Goal: Task Accomplishment & Management: Complete application form

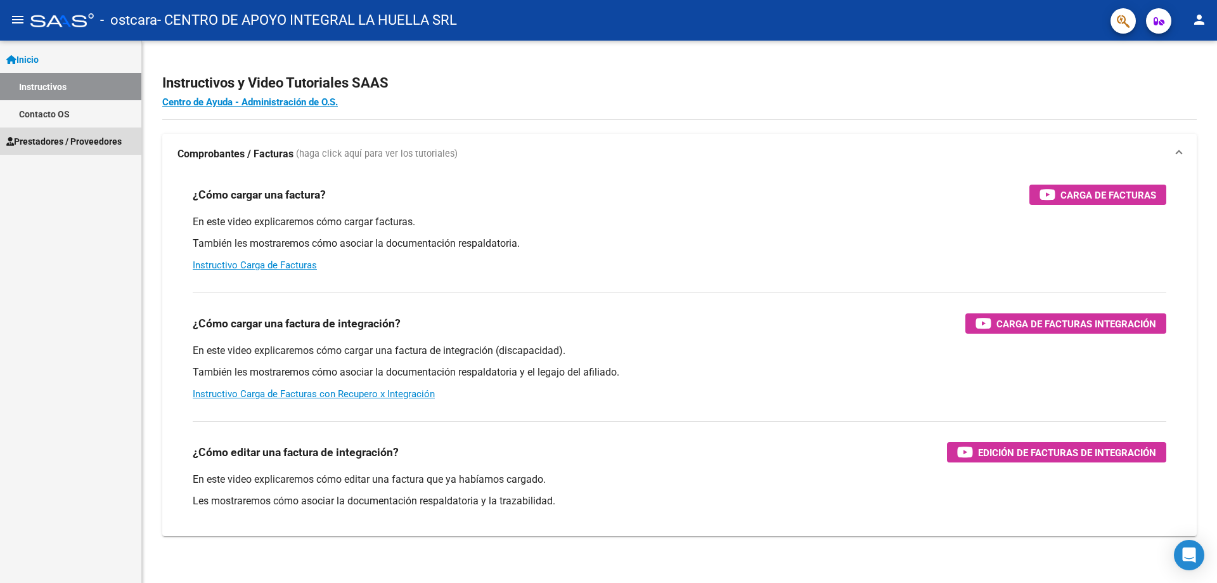
click at [49, 143] on span "Prestadores / Proveedores" at bounding box center [63, 141] width 115 height 14
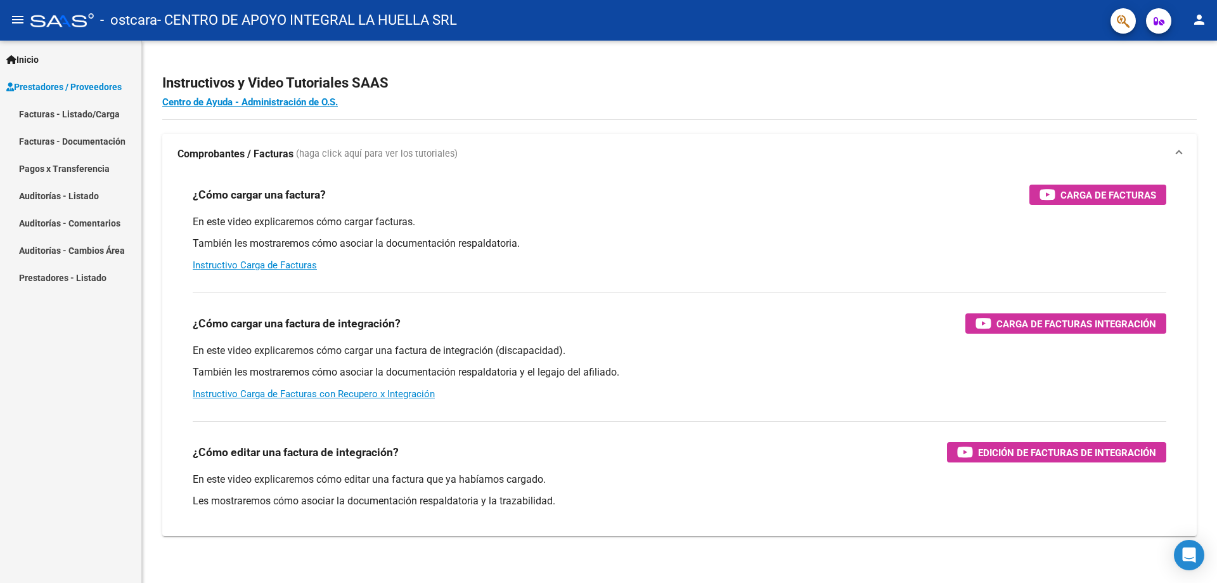
click at [70, 167] on link "Pagos x Transferencia" at bounding box center [70, 168] width 141 height 27
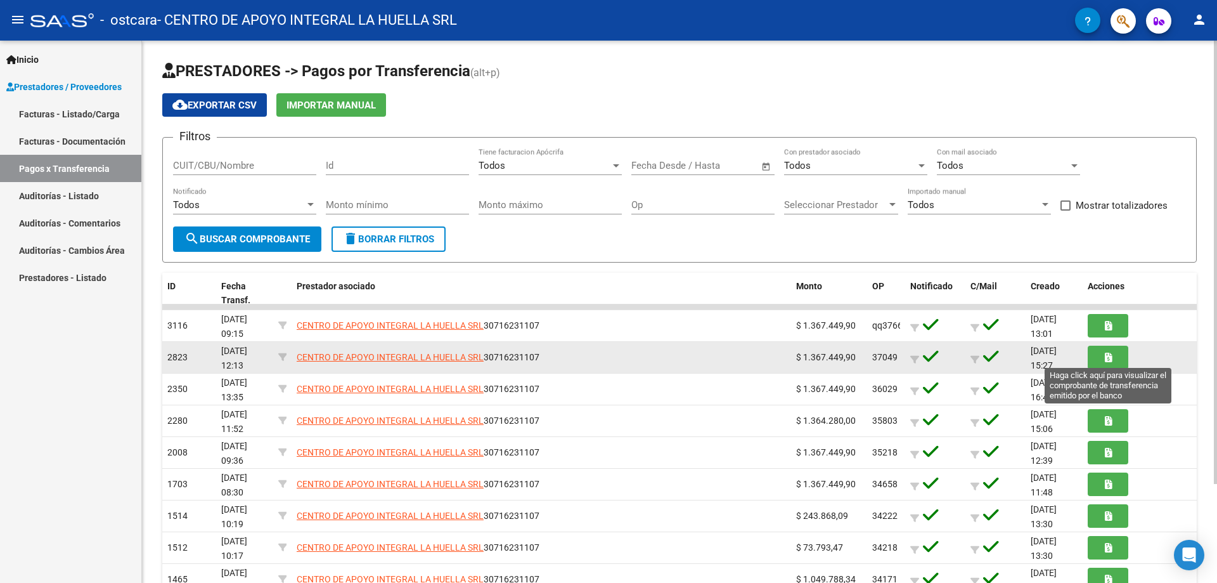
click at [1114, 353] on button "button" at bounding box center [1108, 356] width 41 height 23
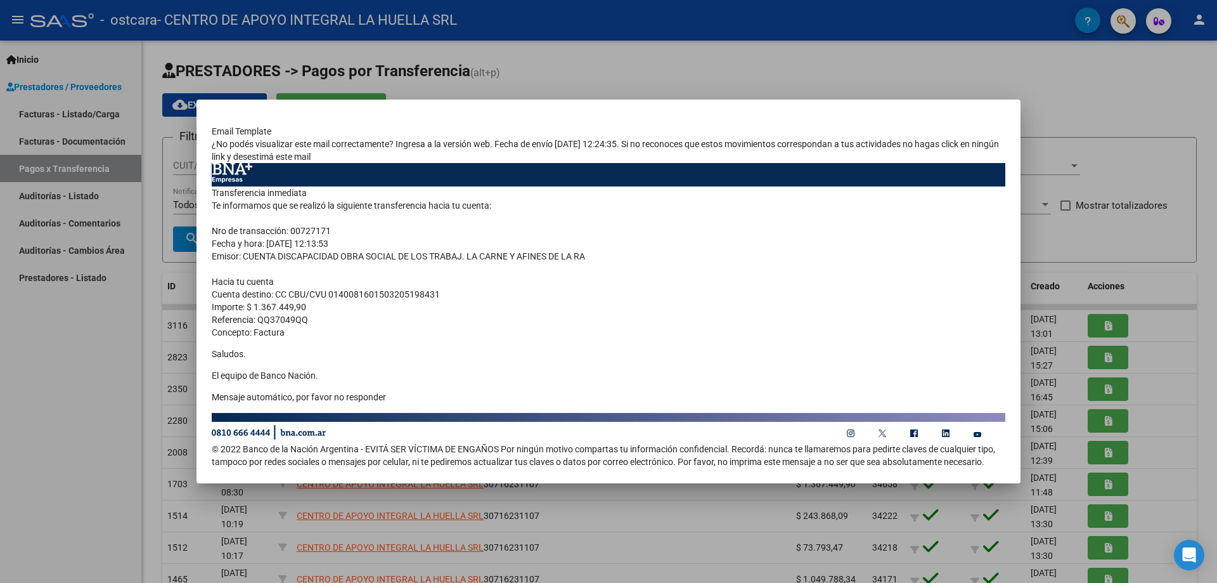
click at [1173, 351] on div at bounding box center [608, 291] width 1217 height 583
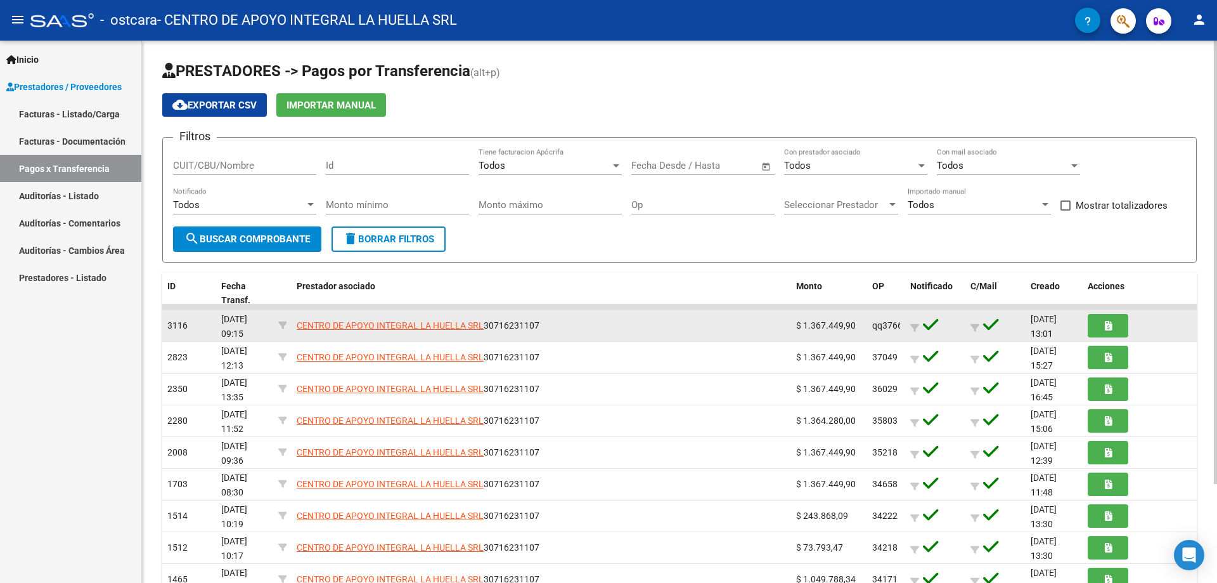
click at [855, 328] on div "$ 1.367.449,90" at bounding box center [829, 325] width 66 height 15
click at [885, 325] on span "qq37669qq" at bounding box center [895, 325] width 46 height 10
click at [884, 326] on span "qq37669qq" at bounding box center [895, 325] width 46 height 10
click at [882, 326] on span "qq37669qq" at bounding box center [895, 325] width 46 height 10
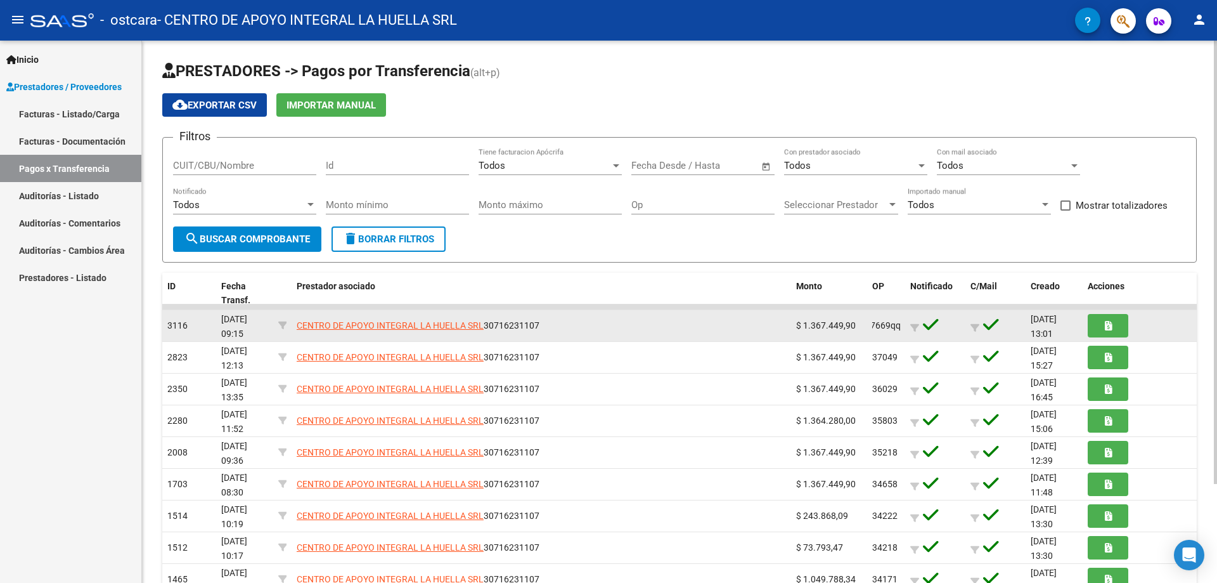
drag, startPoint x: 868, startPoint y: 326, endPoint x: 906, endPoint y: 327, distance: 38.0
click at [906, 327] on div "3116 [DATE] 09:15 CENTRO DE APOYO INTEGRAL LA HUELLA SRL 30716231107 $ 1.367.44…" at bounding box center [679, 326] width 1034 height 32
copy span "qq37669qq"
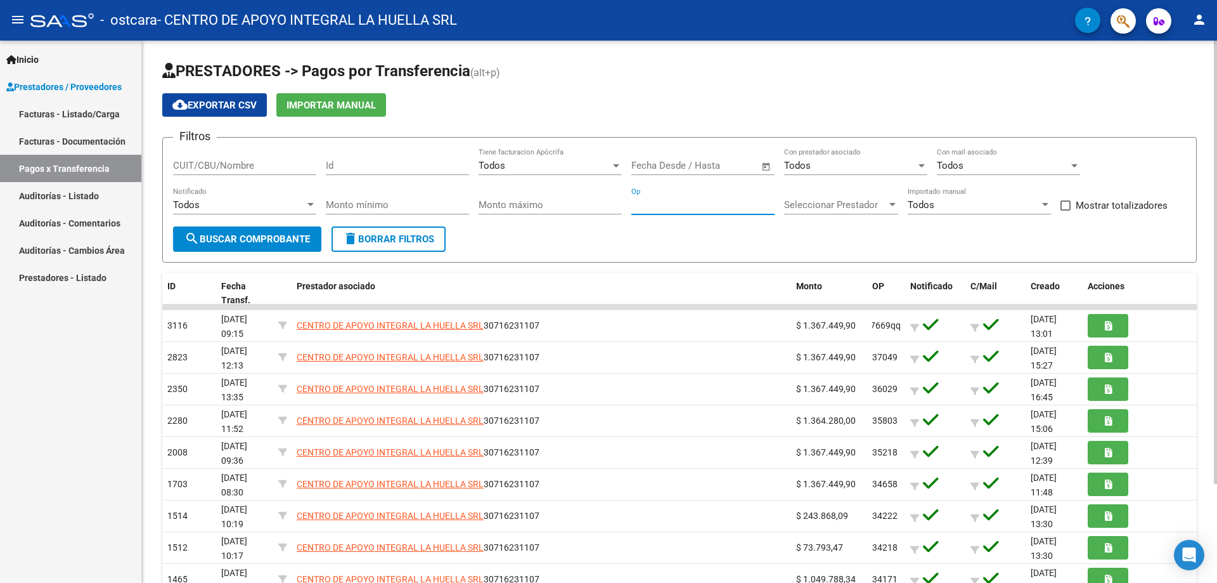
paste input "qq37669qq"
type input "qq37669qq"
click at [285, 240] on span "search Buscar Comprobante" at bounding box center [247, 238] width 126 height 11
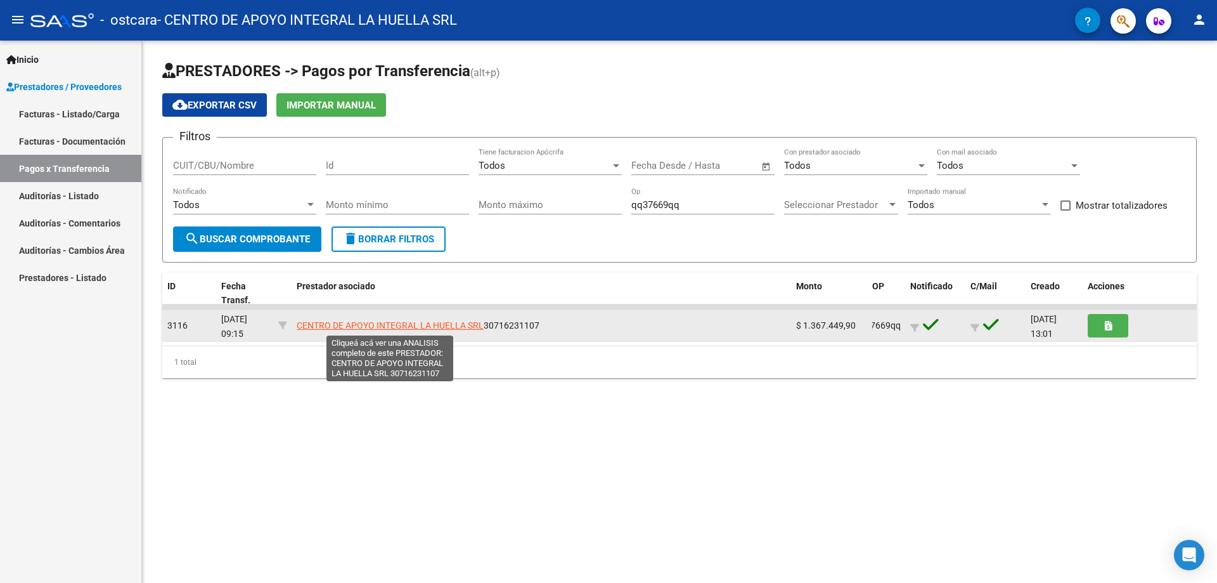
click at [394, 321] on span "CENTRO DE APOYO INTEGRAL LA HUELLA SRL" at bounding box center [390, 325] width 187 height 10
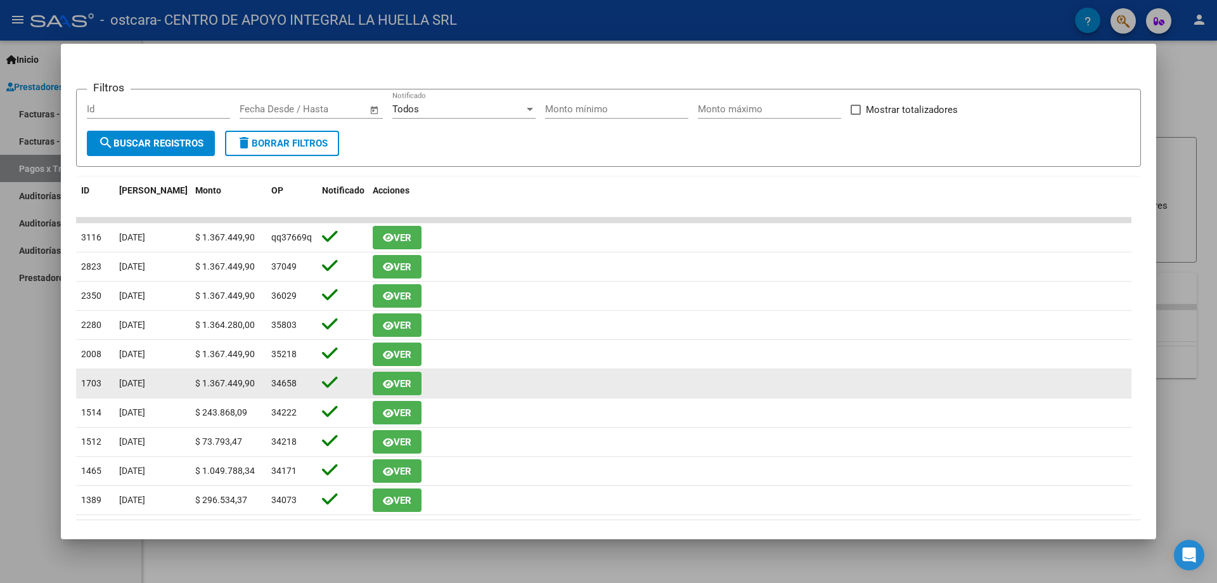
scroll to position [190, 0]
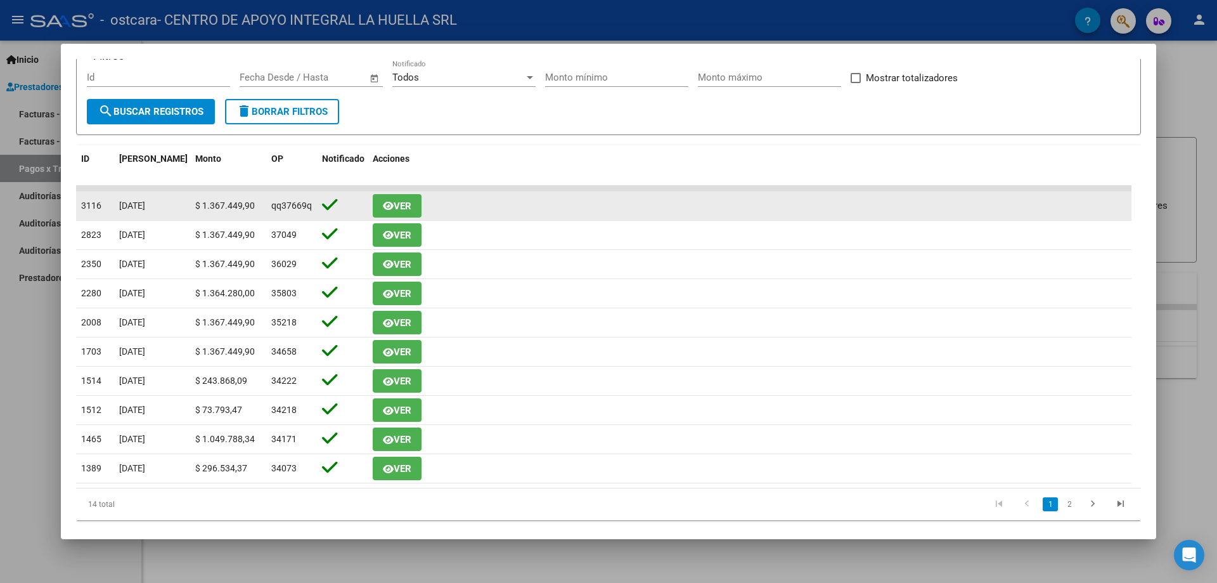
click at [406, 202] on span "Ver" at bounding box center [403, 205] width 18 height 11
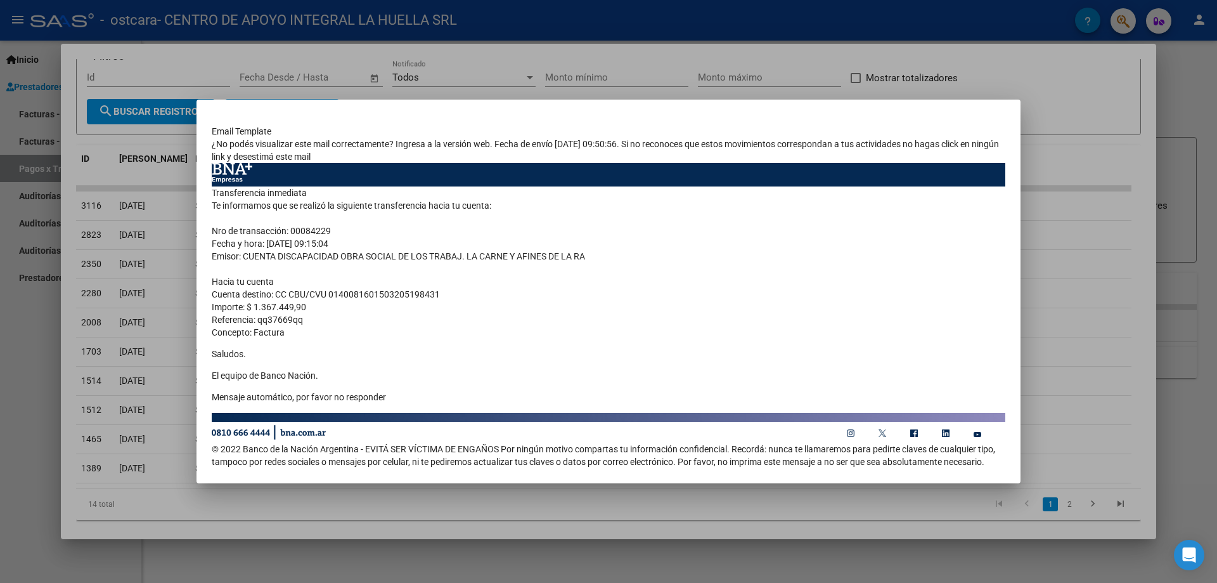
click at [1187, 131] on div at bounding box center [608, 291] width 1217 height 583
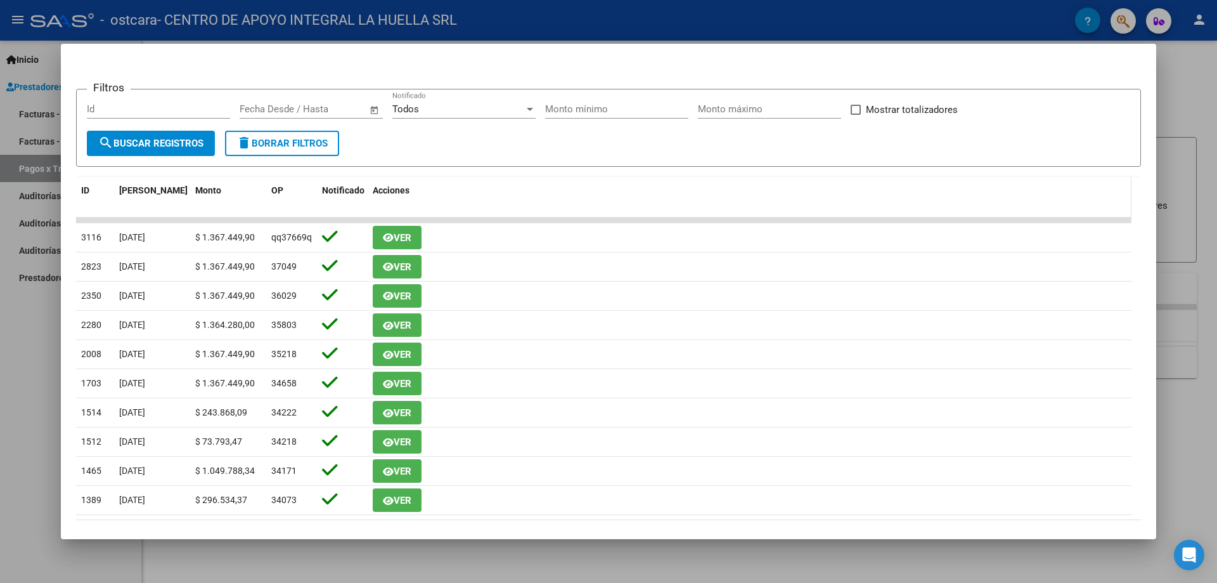
scroll to position [127, 0]
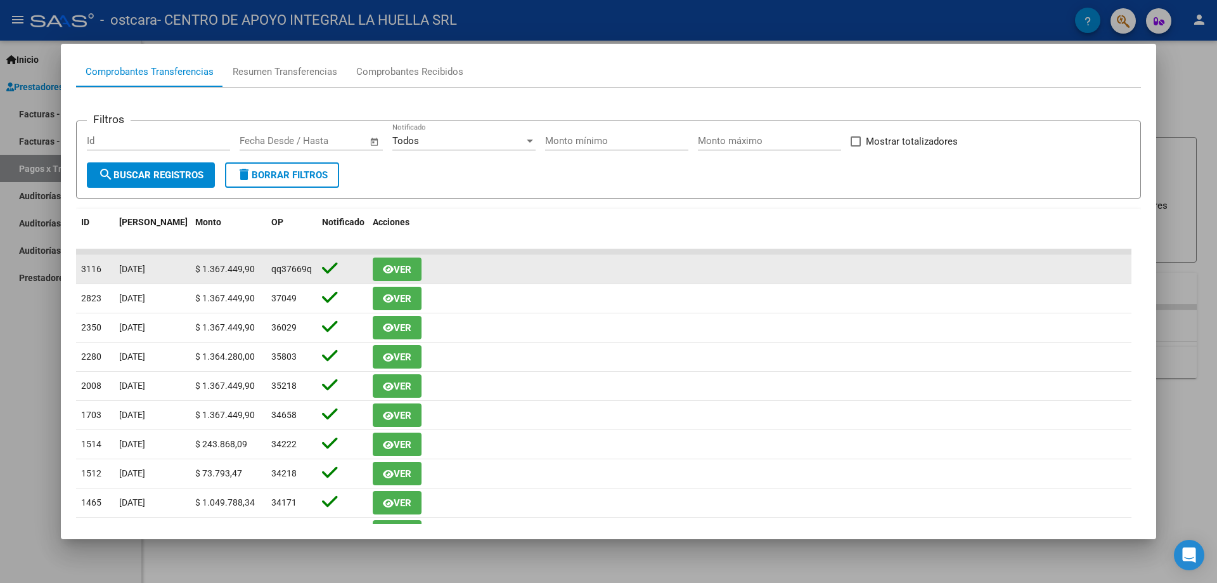
click at [409, 266] on span "Ver" at bounding box center [403, 269] width 18 height 11
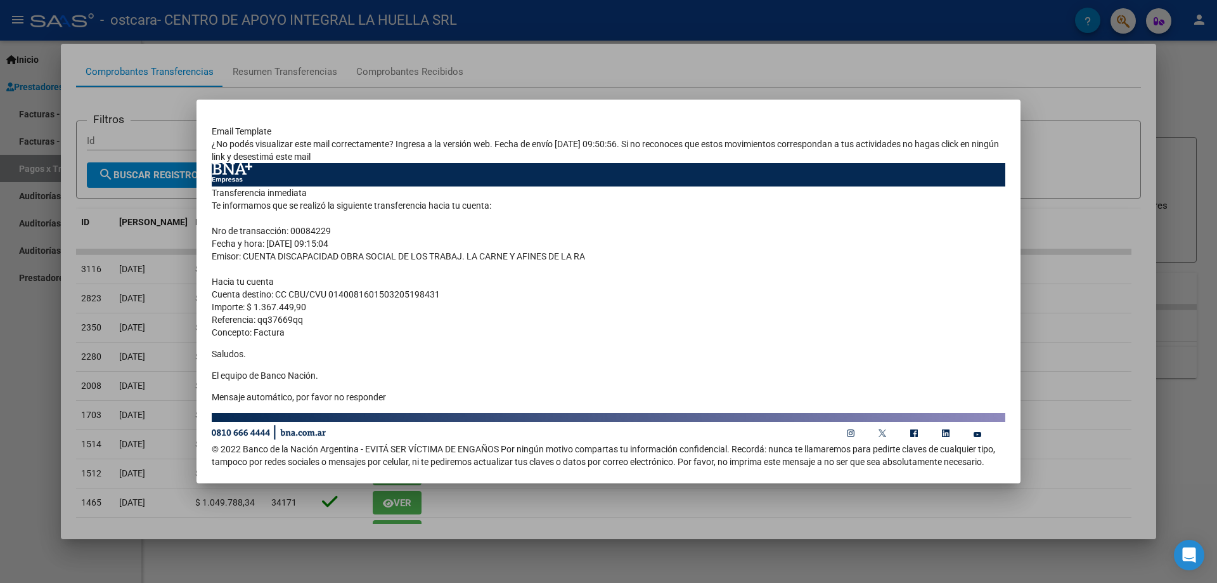
scroll to position [44, 0]
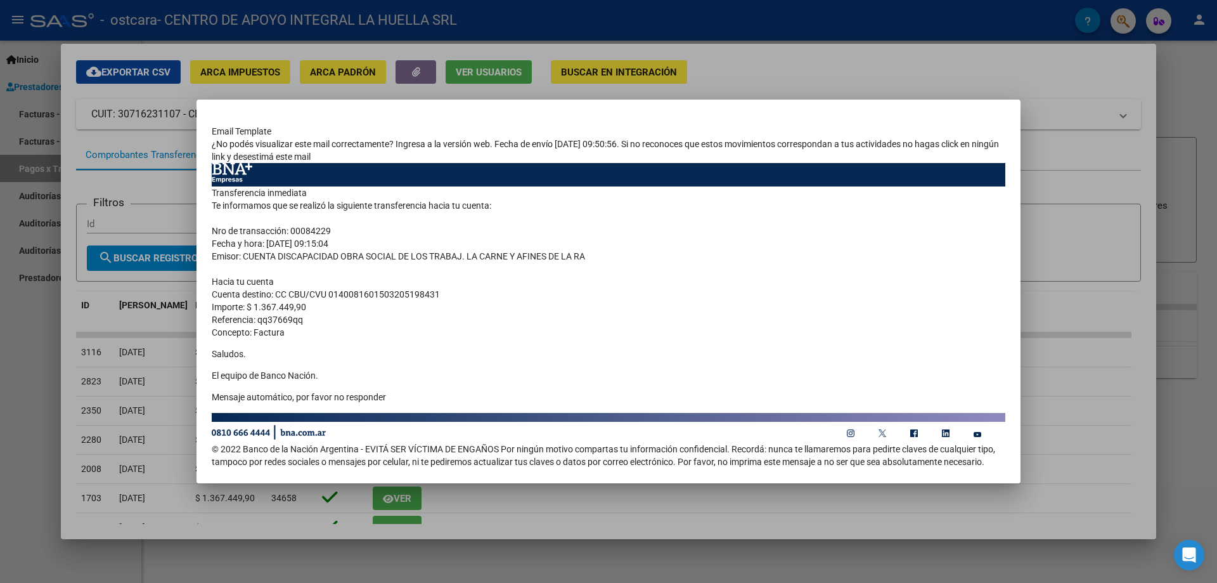
click at [1171, 97] on div at bounding box center [608, 291] width 1217 height 583
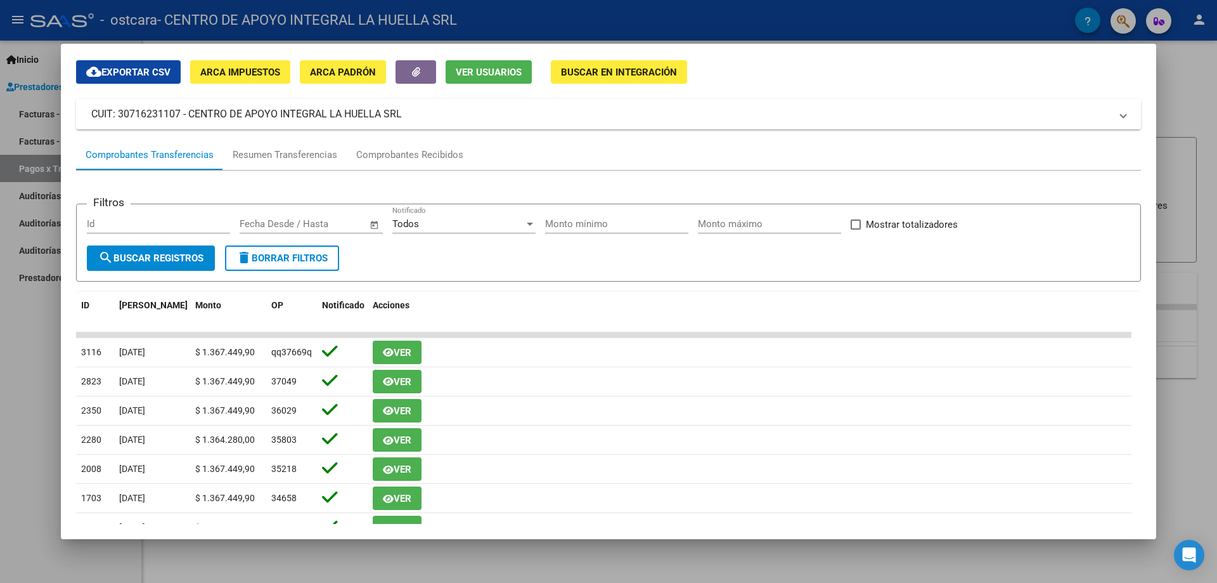
click at [1176, 76] on div at bounding box center [608, 291] width 1217 height 583
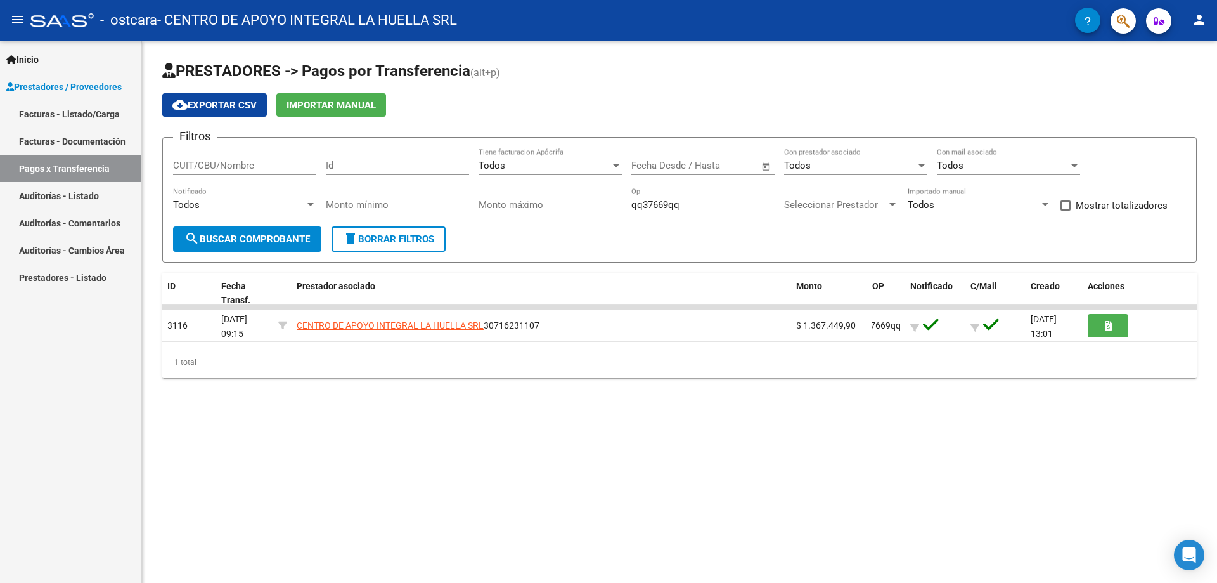
click at [49, 196] on link "Auditorías - Listado" at bounding box center [70, 195] width 141 height 27
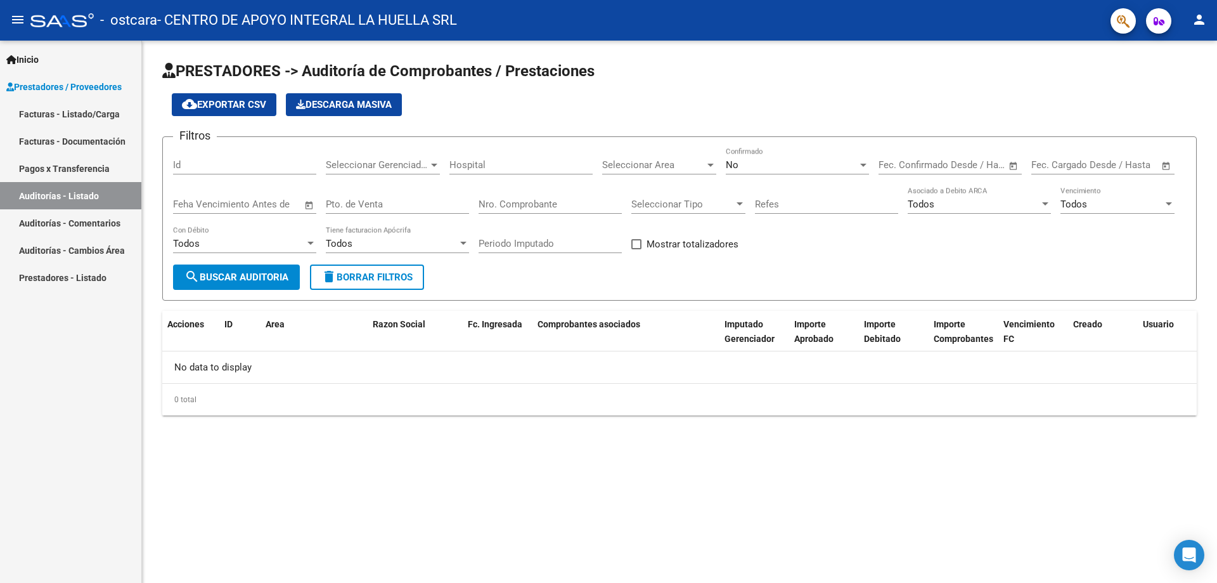
click at [46, 170] on link "Pagos x Transferencia" at bounding box center [70, 168] width 141 height 27
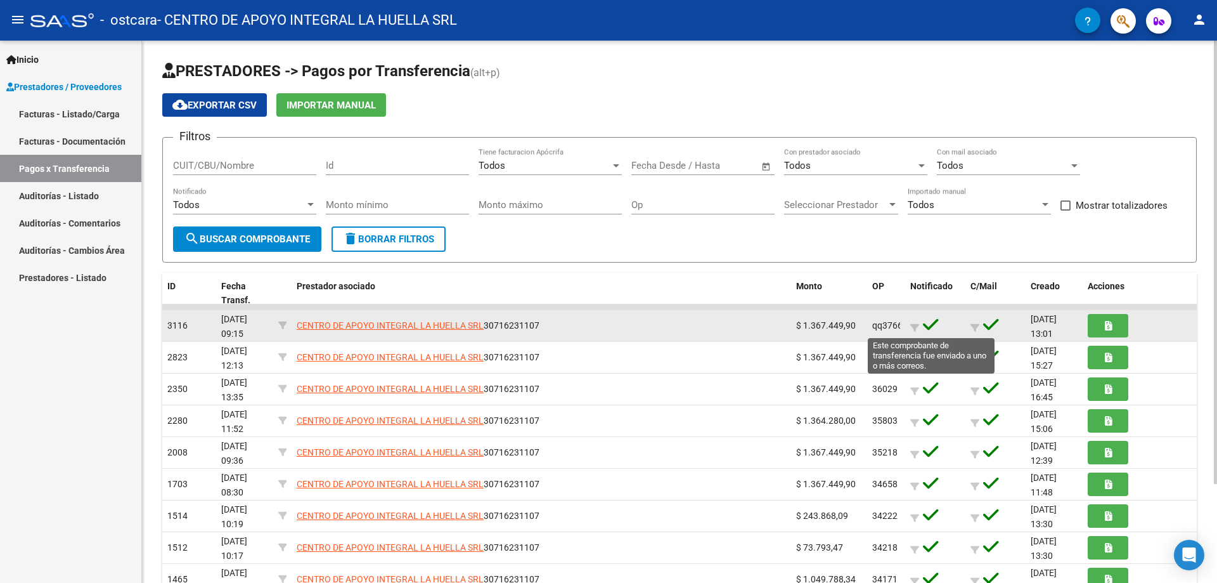
click at [926, 327] on icon at bounding box center [931, 325] width 16 height 18
click at [934, 323] on icon at bounding box center [931, 325] width 16 height 18
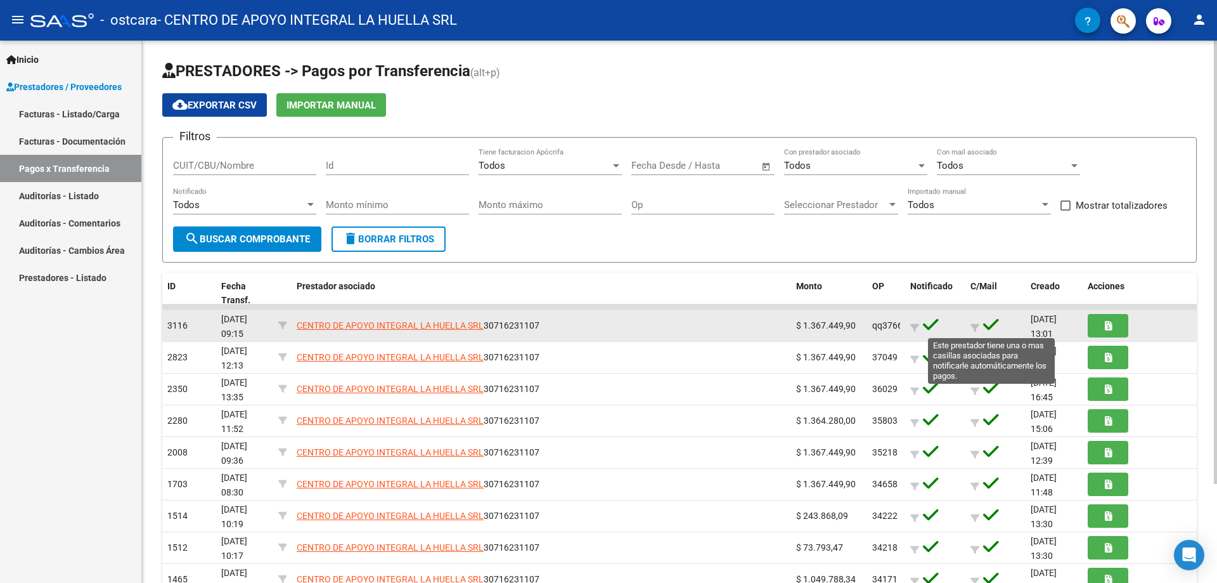
click at [993, 326] on icon at bounding box center [991, 325] width 16 height 18
click at [993, 319] on icon at bounding box center [991, 325] width 16 height 18
click at [993, 323] on icon at bounding box center [991, 325] width 16 height 18
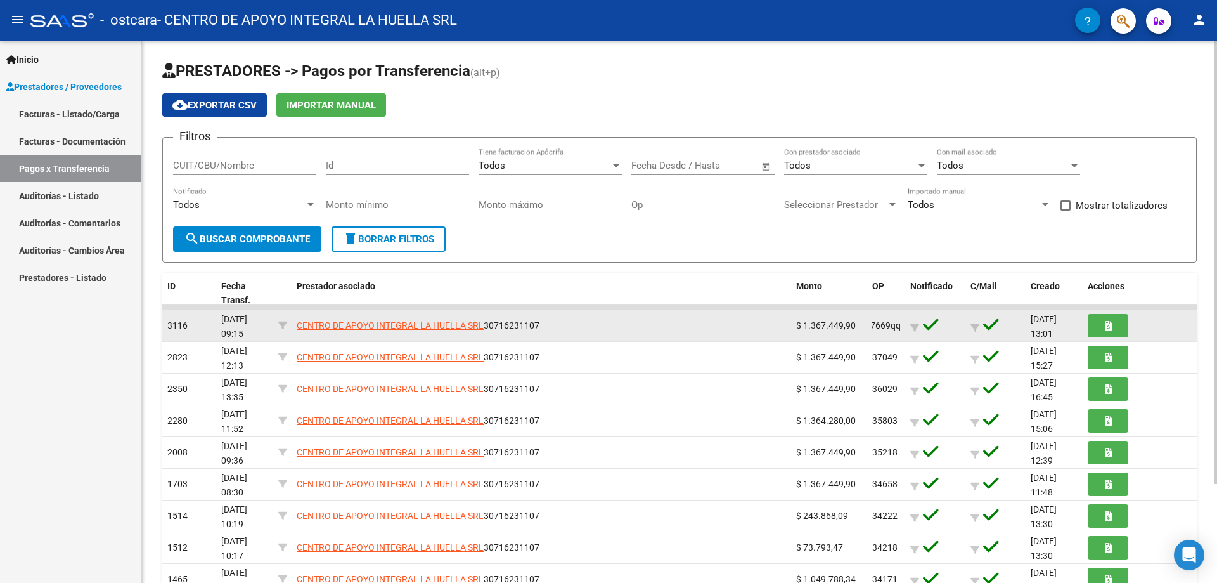
drag, startPoint x: 870, startPoint y: 324, endPoint x: 906, endPoint y: 319, distance: 36.5
click at [906, 319] on div "3116 [DATE] 09:15 CENTRO DE APOYO INTEGRAL LA HUELLA SRL 30716231107 $ 1.367.44…" at bounding box center [679, 326] width 1034 height 32
copy span "qq37669qq"
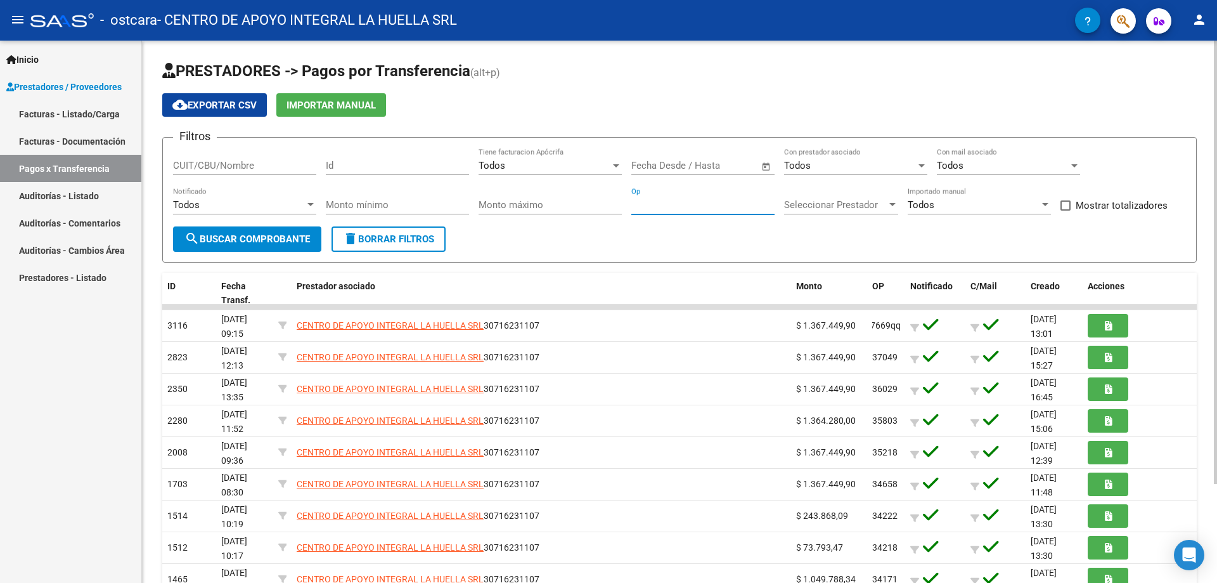
paste input "qq37669qq"
type input "qq37669qq"
click at [278, 162] on input "CUIT/CBU/Nombre" at bounding box center [244, 165] width 143 height 11
type input "30716231107"
click at [557, 165] on div "Todos" at bounding box center [545, 165] width 132 height 11
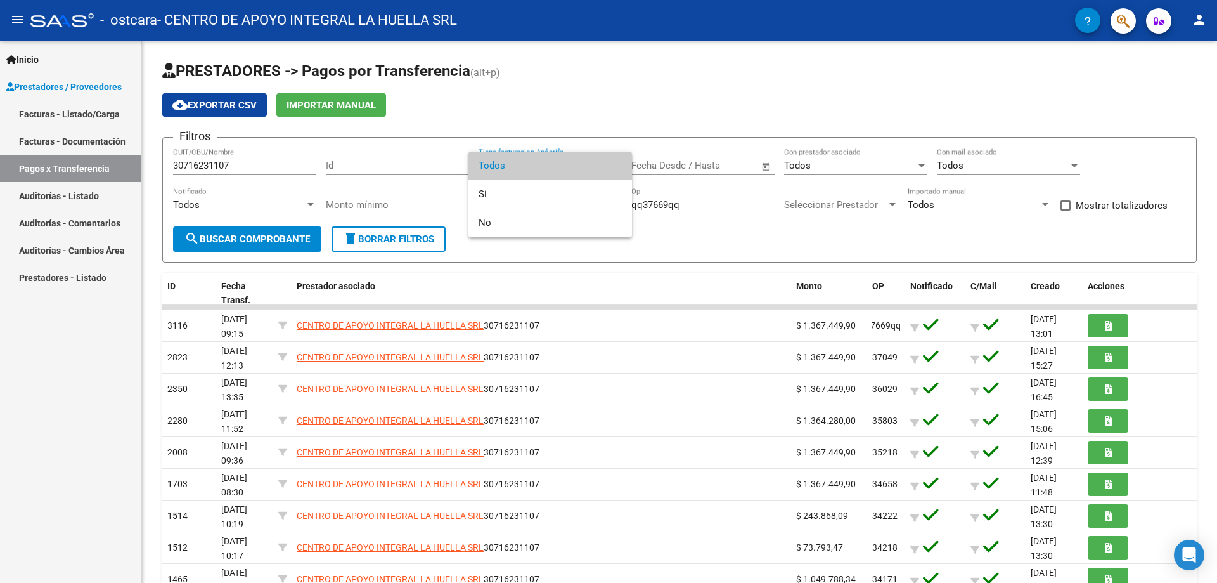
click at [574, 165] on span "Todos" at bounding box center [550, 165] width 143 height 29
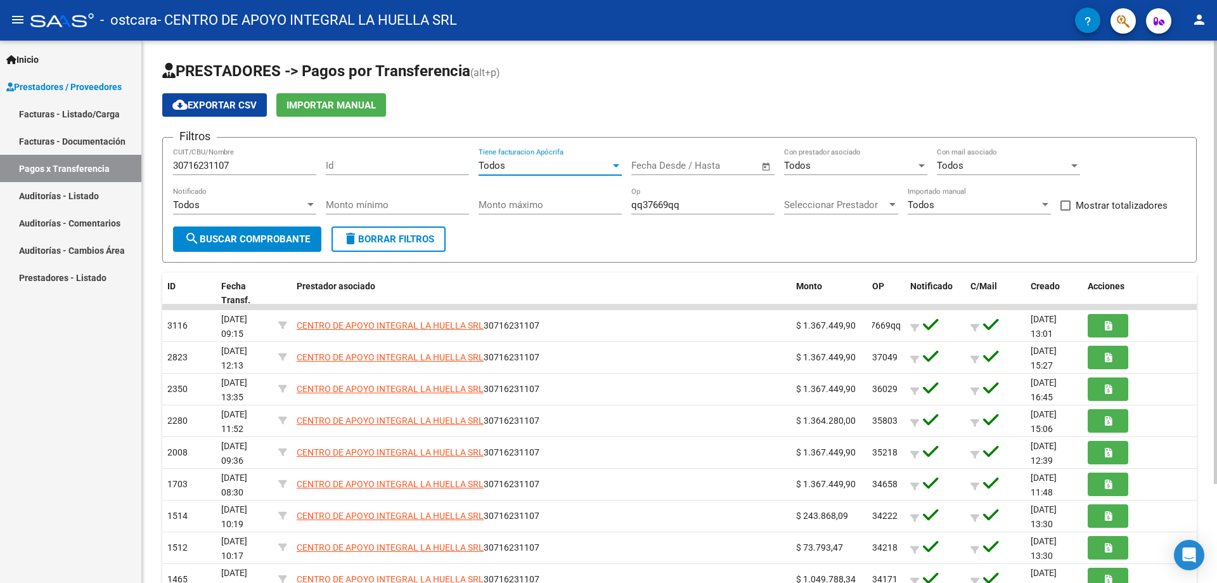
click at [311, 203] on div at bounding box center [310, 204] width 6 height 3
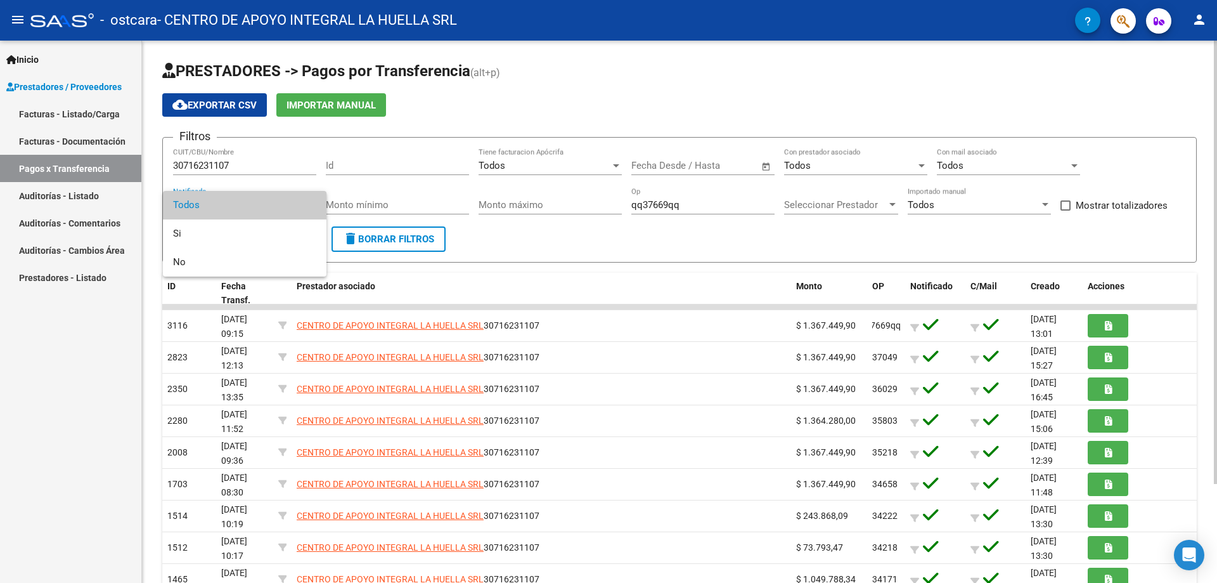
click at [311, 203] on span "Todos" at bounding box center [244, 205] width 143 height 29
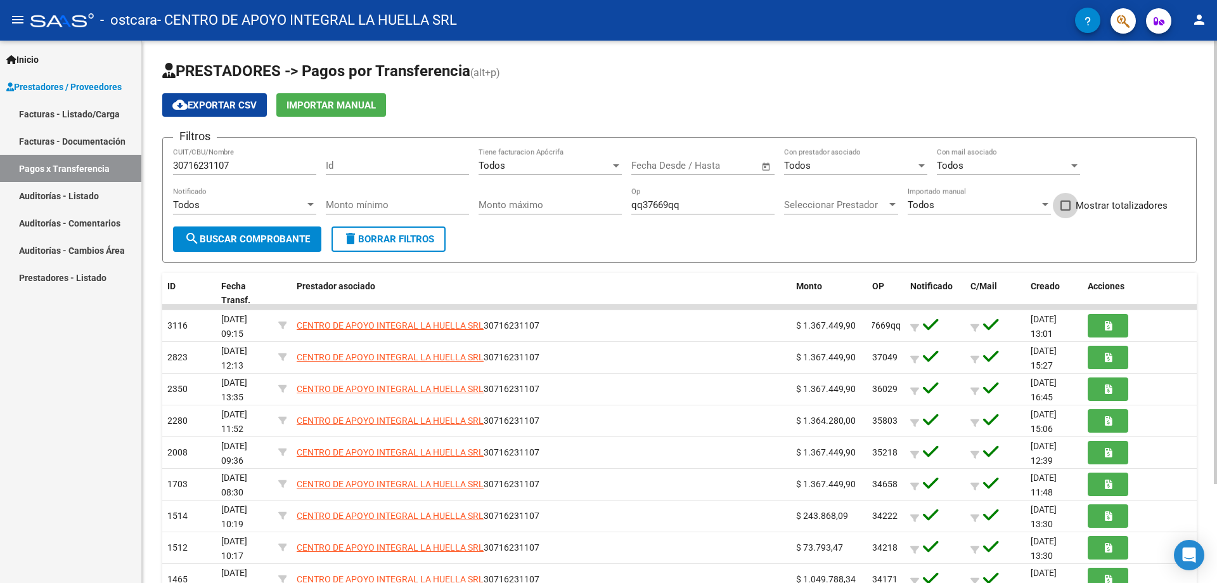
click at [1115, 208] on span "Mostrar totalizadores" at bounding box center [1122, 205] width 92 height 15
click at [1066, 210] on input "Mostrar totalizadores" at bounding box center [1065, 210] width 1 height 1
checkbox input "true"
click at [253, 244] on span "search Buscar Comprobante" at bounding box center [247, 238] width 126 height 11
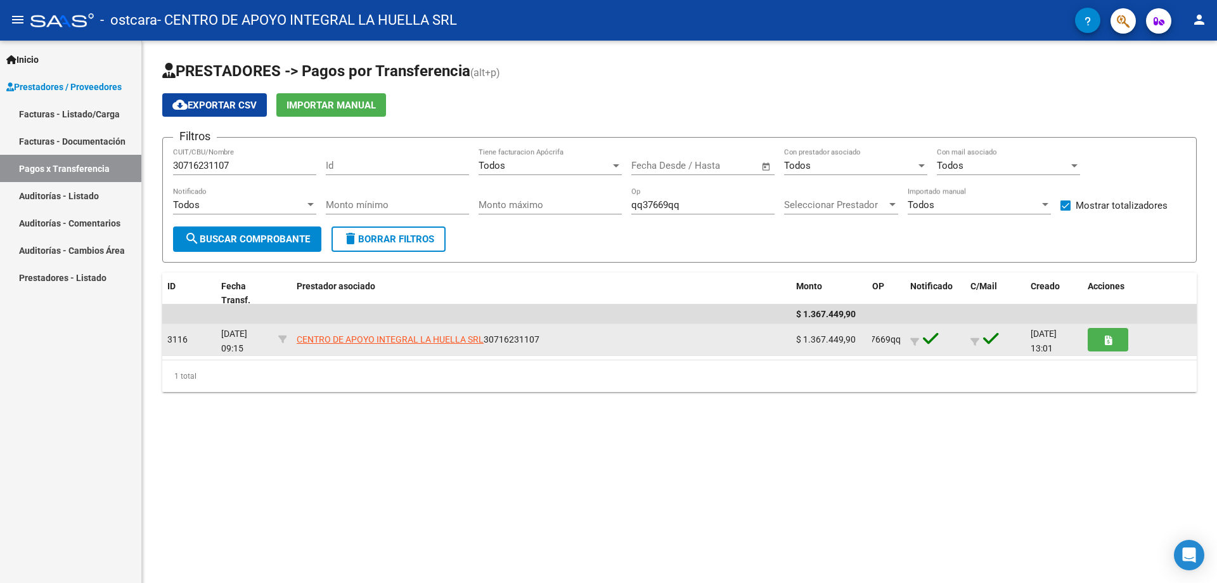
click at [544, 340] on div "CENTRO DE APOYO INTEGRAL LA HUELLA SRL 30716231107" at bounding box center [541, 339] width 489 height 15
click at [672, 341] on div "CENTRO DE APOYO INTEGRAL LA HUELLA SRL 30716231107" at bounding box center [541, 339] width 489 height 15
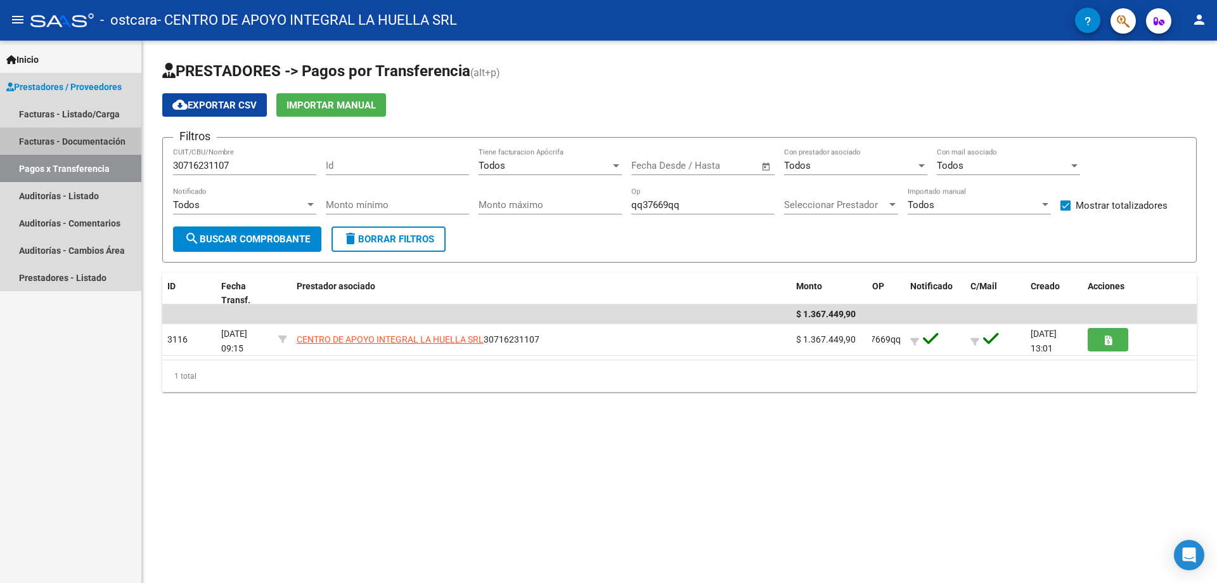
click at [94, 140] on link "Facturas - Documentación" at bounding box center [70, 140] width 141 height 27
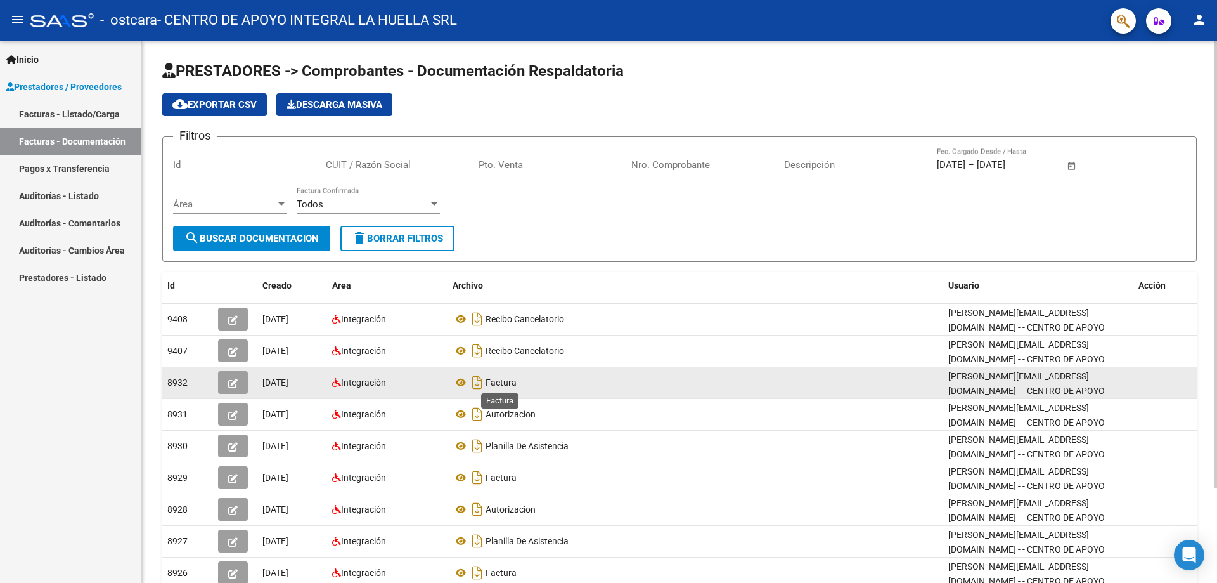
click at [503, 383] on span "Factura" at bounding box center [501, 382] width 31 height 10
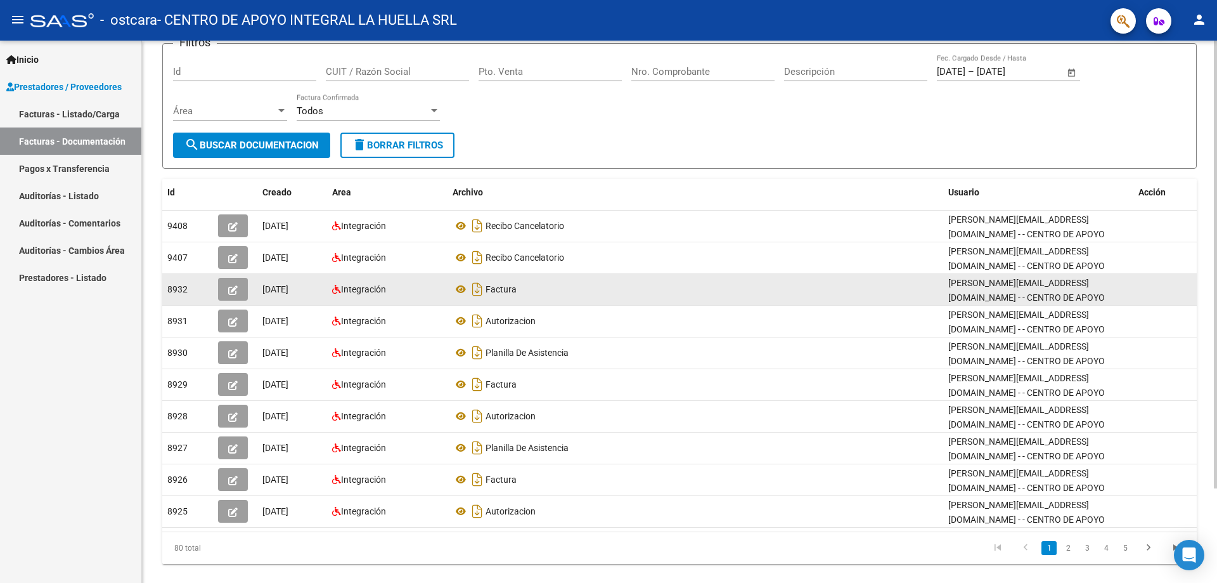
scroll to position [115, 0]
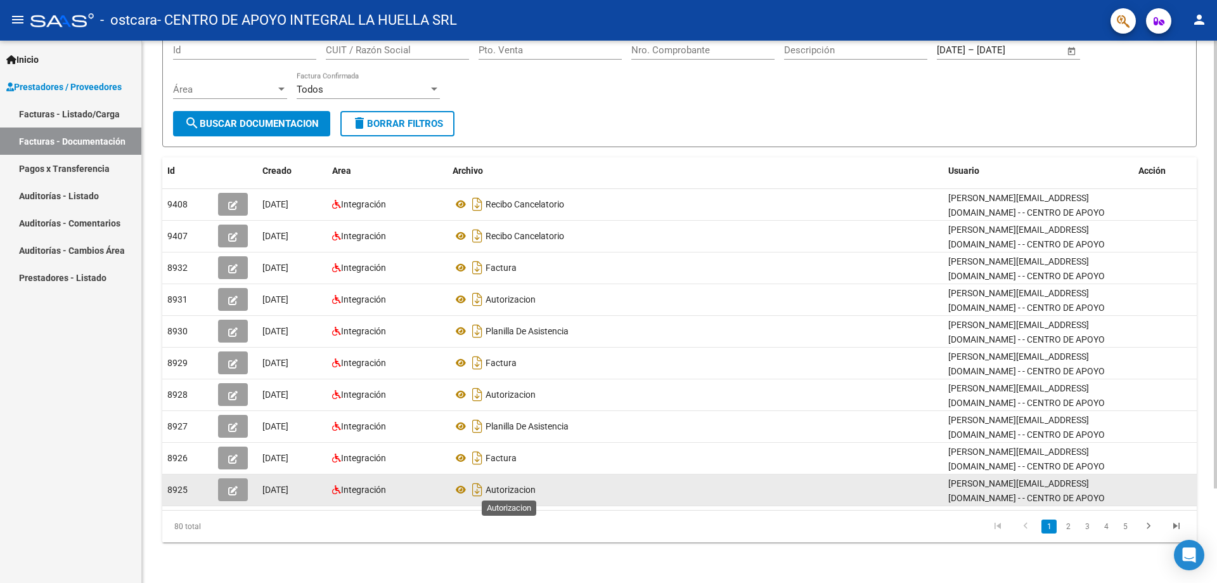
click at [508, 489] on span "Autorizacion" at bounding box center [511, 489] width 50 height 10
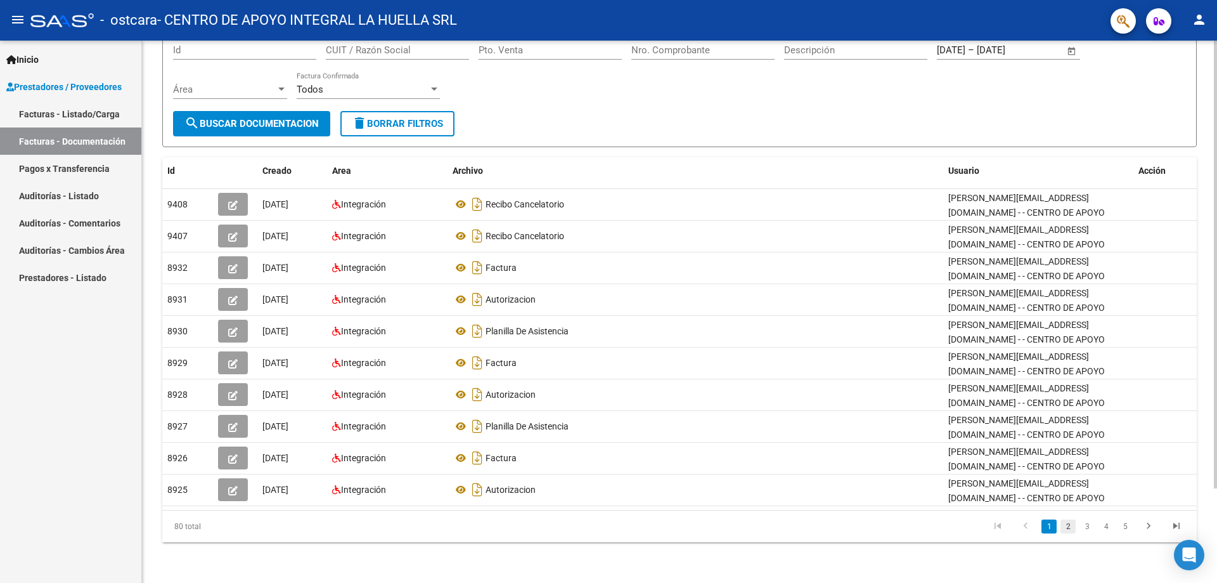
click at [1066, 525] on link "2" at bounding box center [1067, 526] width 15 height 14
click at [1087, 526] on link "3" at bounding box center [1086, 526] width 15 height 14
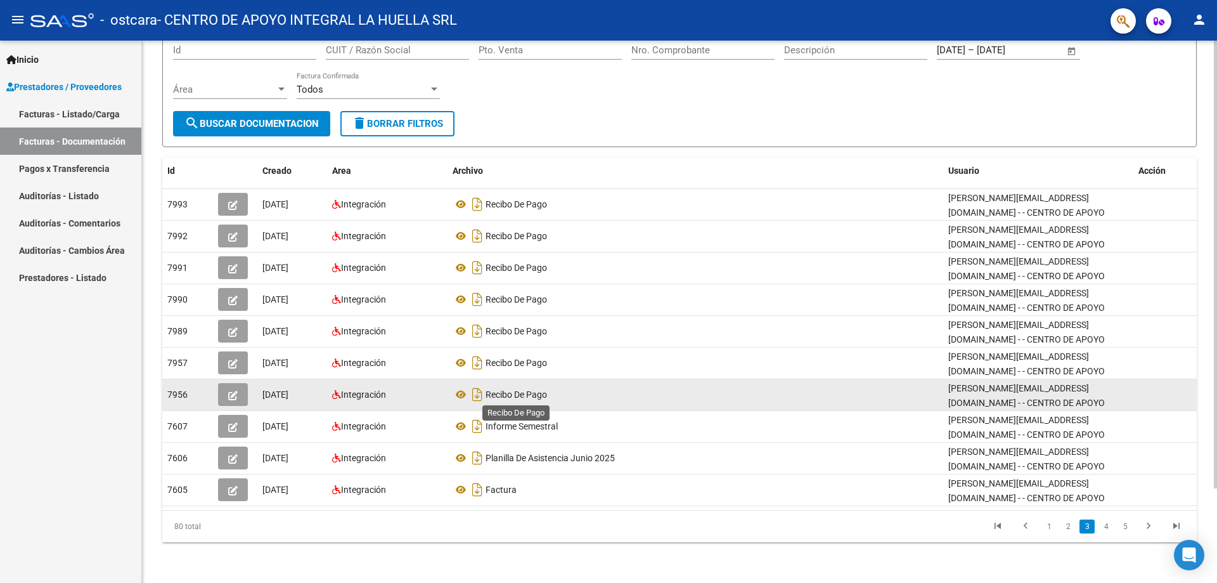
click at [539, 397] on span "Recibo De Pago" at bounding box center [516, 394] width 61 height 10
click at [465, 394] on icon at bounding box center [461, 394] width 16 height 15
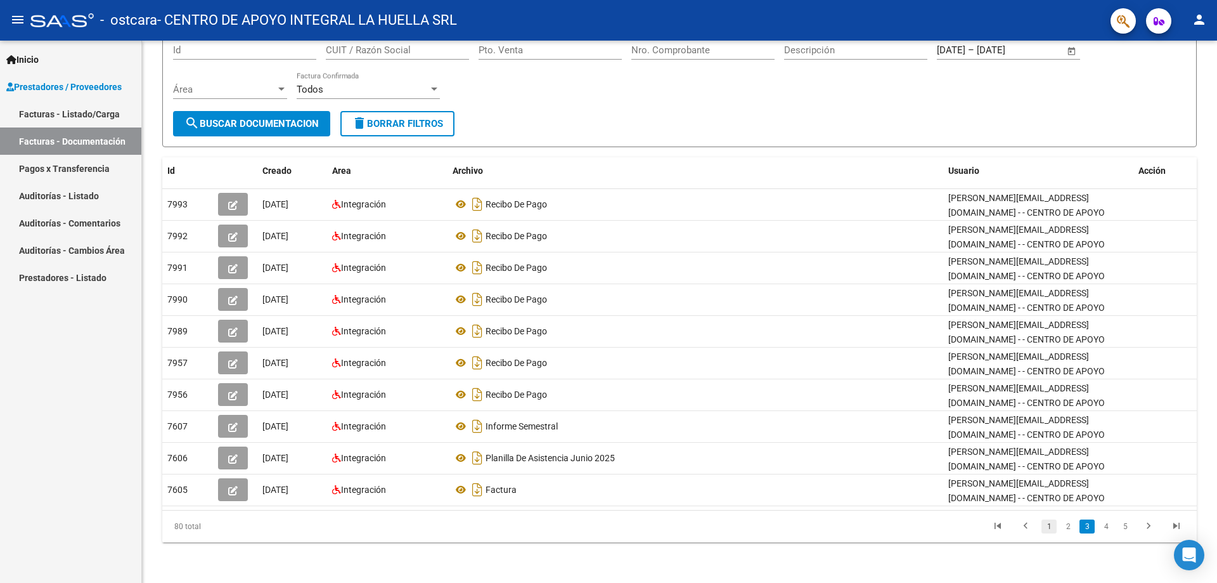
click at [1046, 529] on link "1" at bounding box center [1048, 526] width 15 height 14
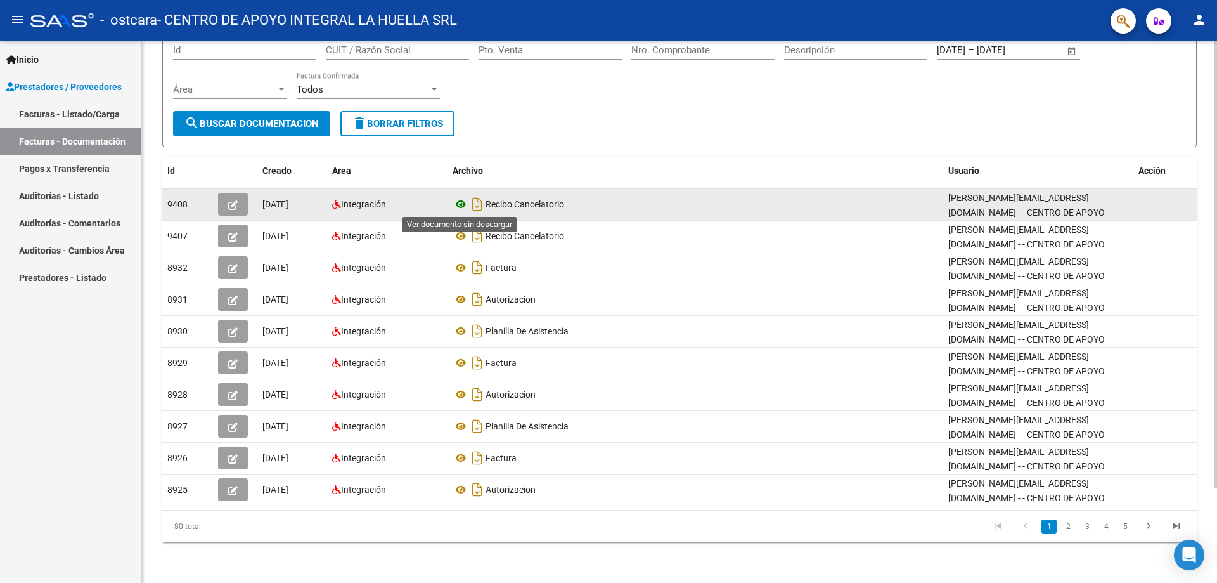
click at [461, 203] on icon at bounding box center [461, 203] width 16 height 15
click at [232, 207] on icon "button" at bounding box center [233, 205] width 10 height 10
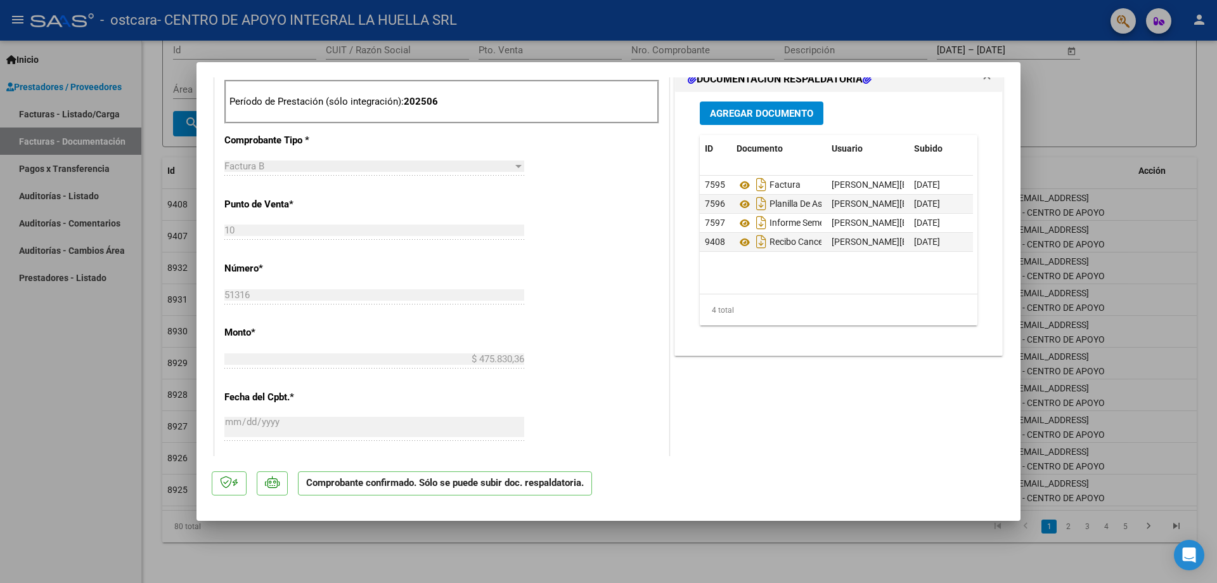
scroll to position [507, 0]
click at [759, 243] on icon "Descargar documento" at bounding box center [761, 242] width 16 height 20
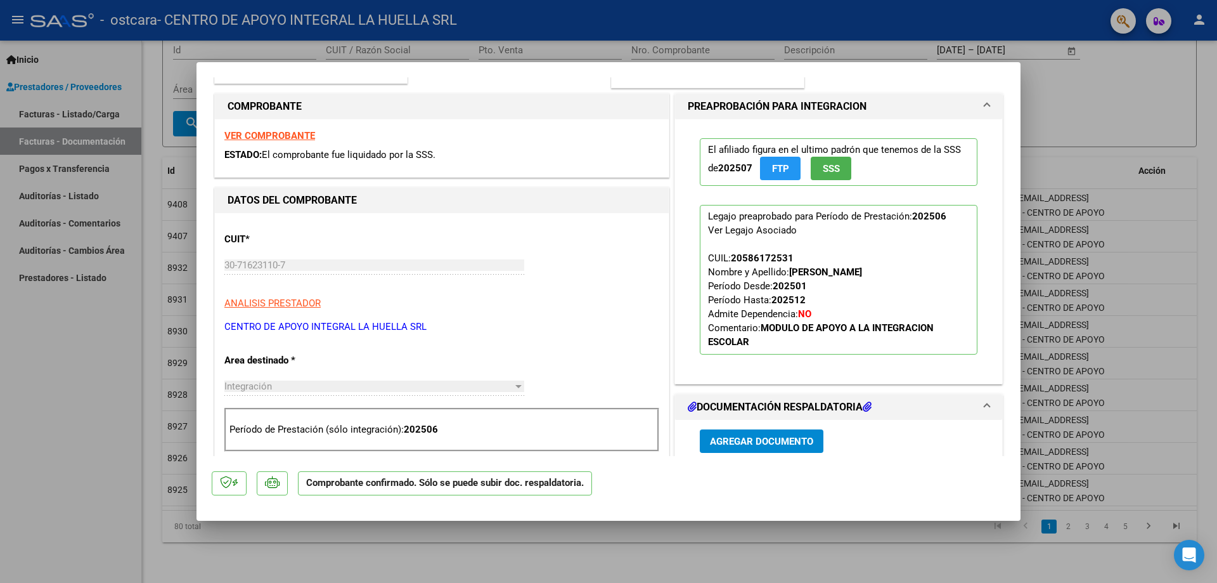
scroll to position [0, 0]
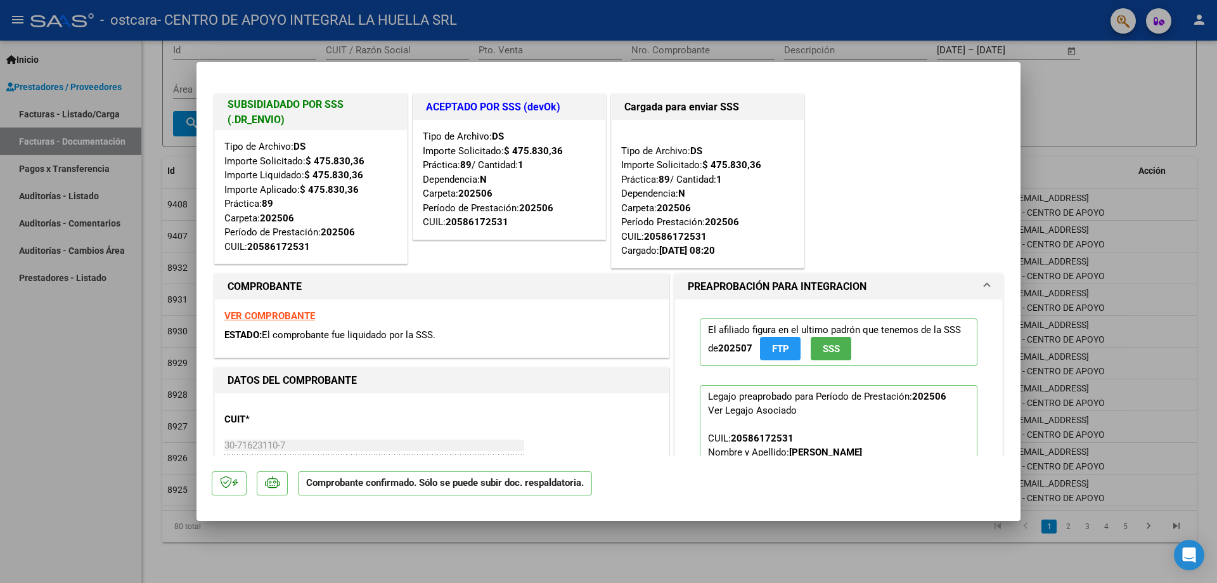
click at [1124, 77] on div at bounding box center [608, 291] width 1217 height 583
type input "$ 0,00"
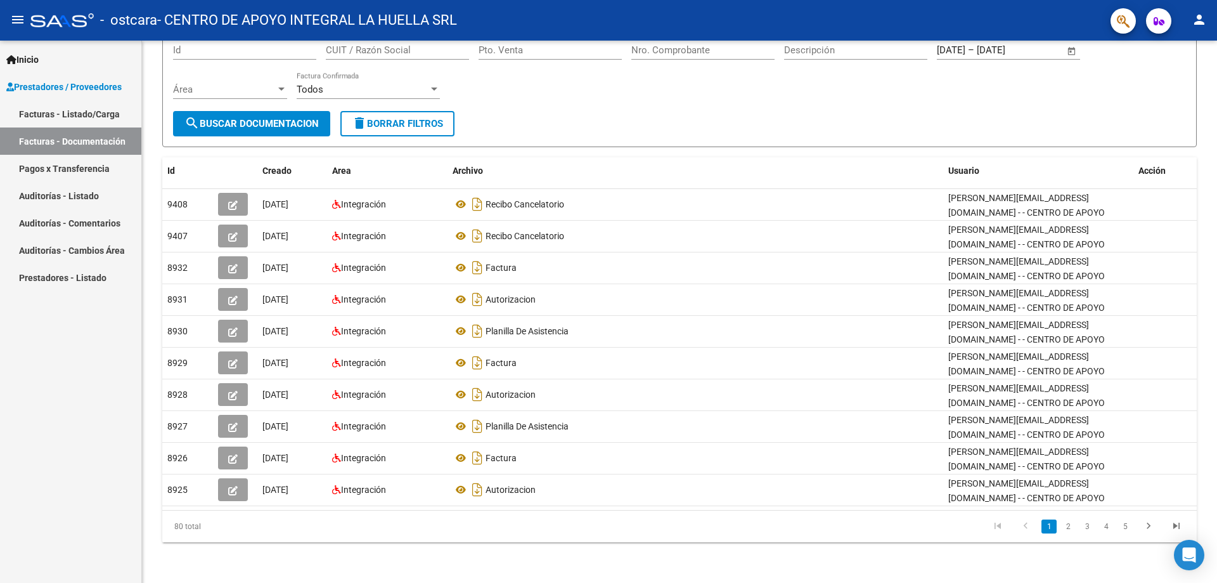
click at [69, 87] on span "Prestadores / Proveedores" at bounding box center [63, 87] width 115 height 14
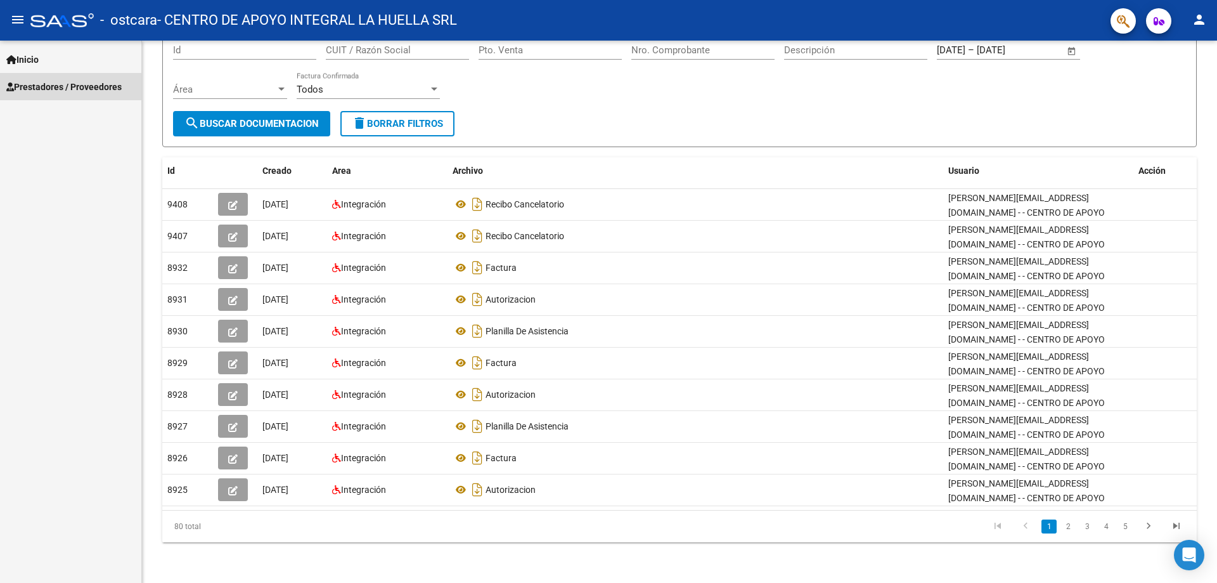
click at [69, 84] on span "Prestadores / Proveedores" at bounding box center [63, 87] width 115 height 14
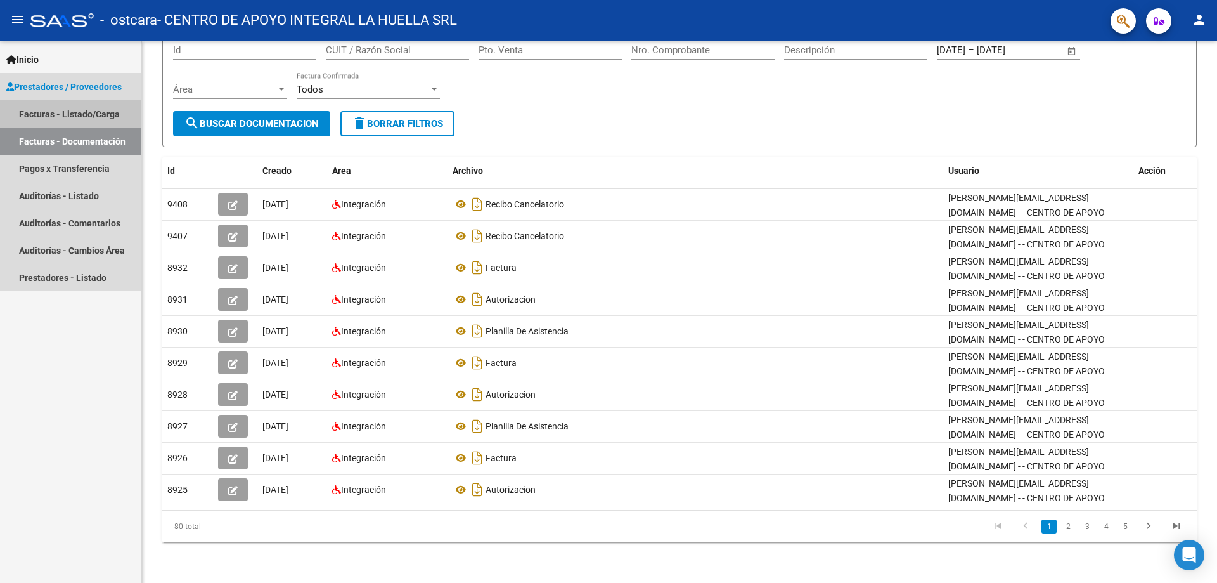
click at [69, 104] on link "Facturas - Listado/Carga" at bounding box center [70, 113] width 141 height 27
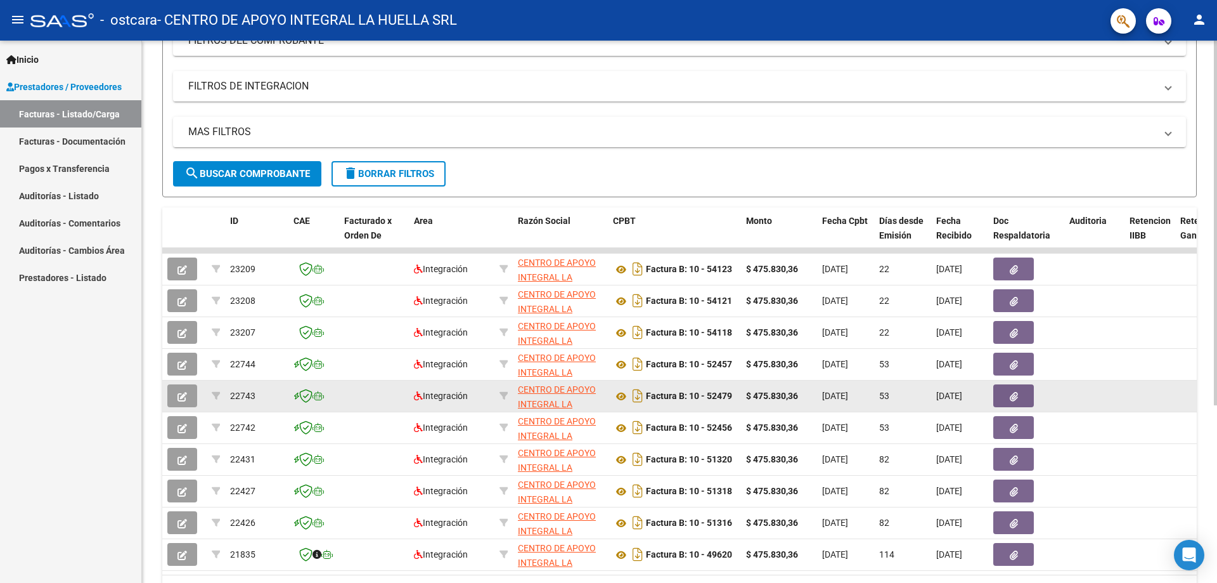
click at [958, 404] on datatable-body-cell "[DATE]" at bounding box center [959, 395] width 57 height 31
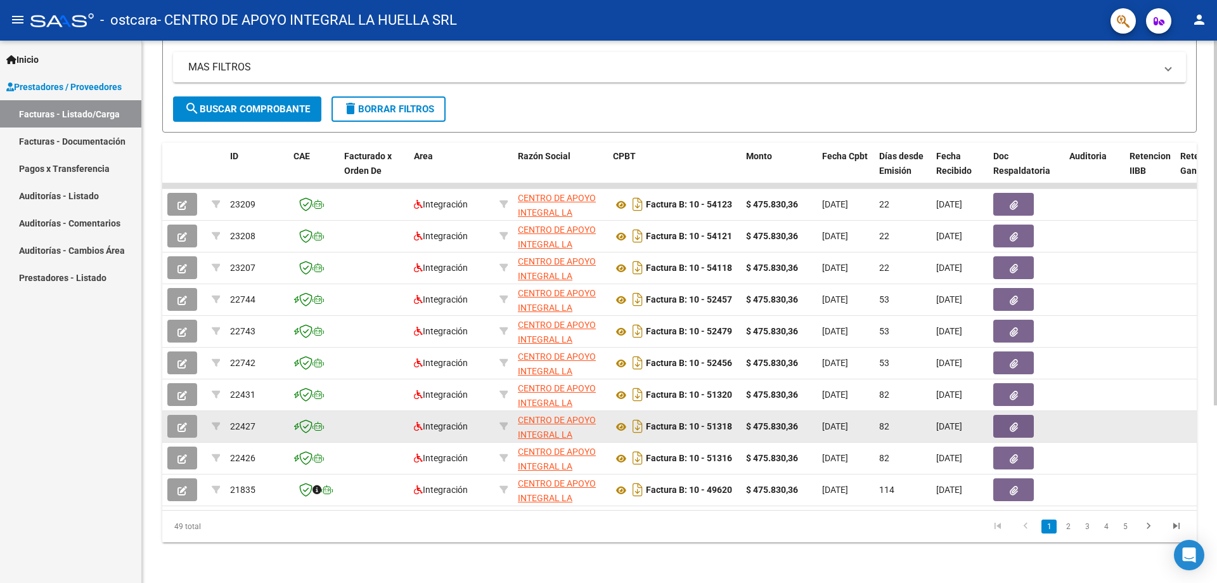
scroll to position [264, 0]
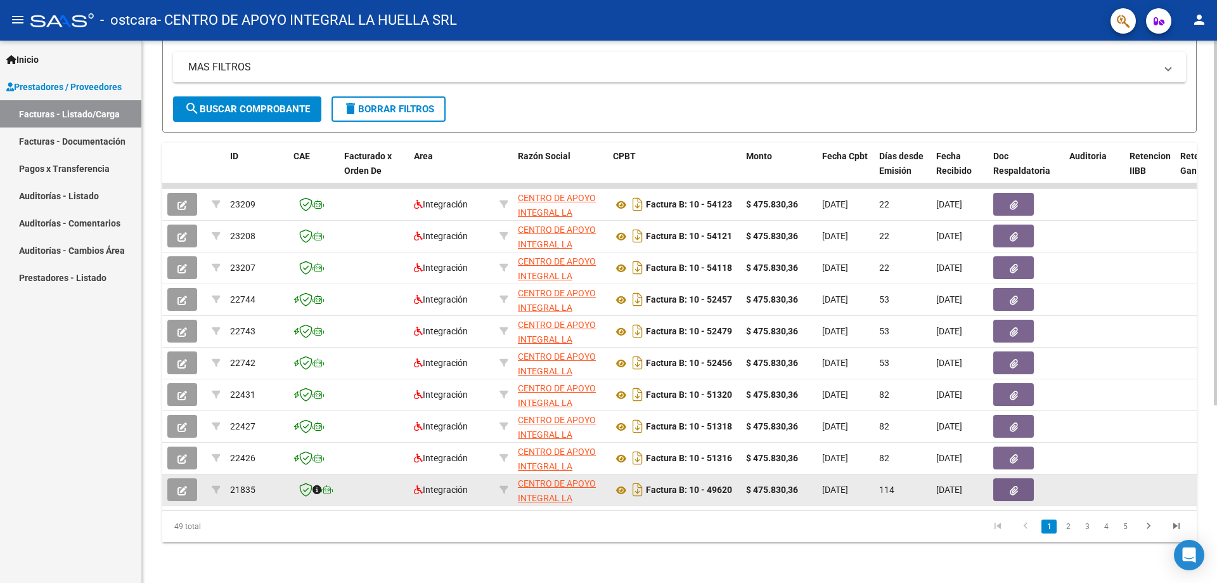
click at [962, 484] on span "[DATE]" at bounding box center [949, 489] width 26 height 10
click at [624, 482] on icon at bounding box center [621, 489] width 16 height 15
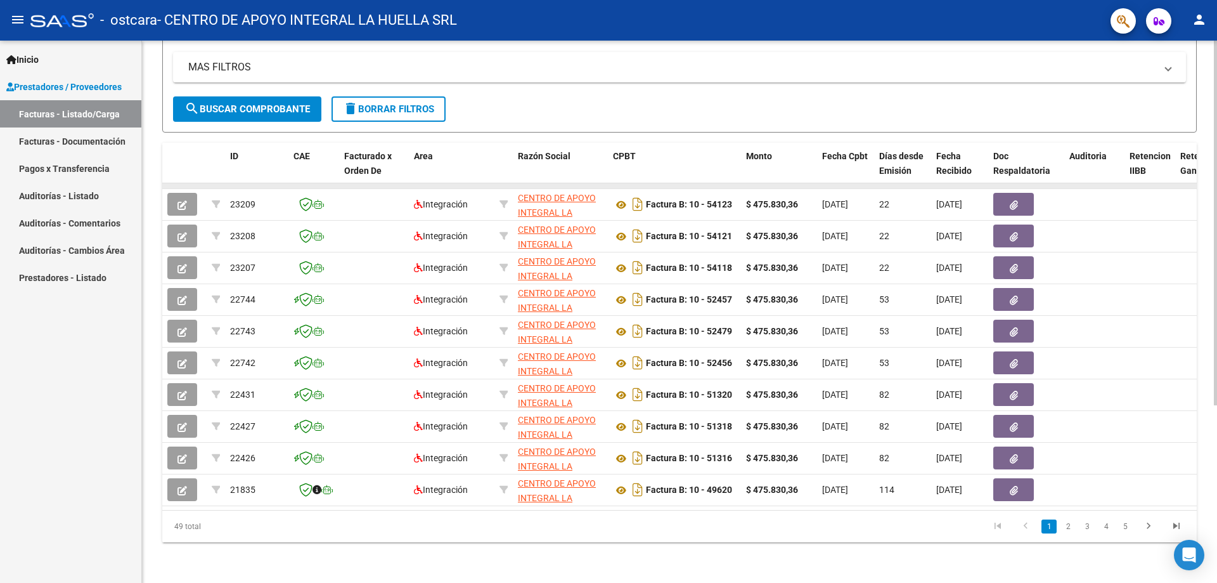
scroll to position [201, 0]
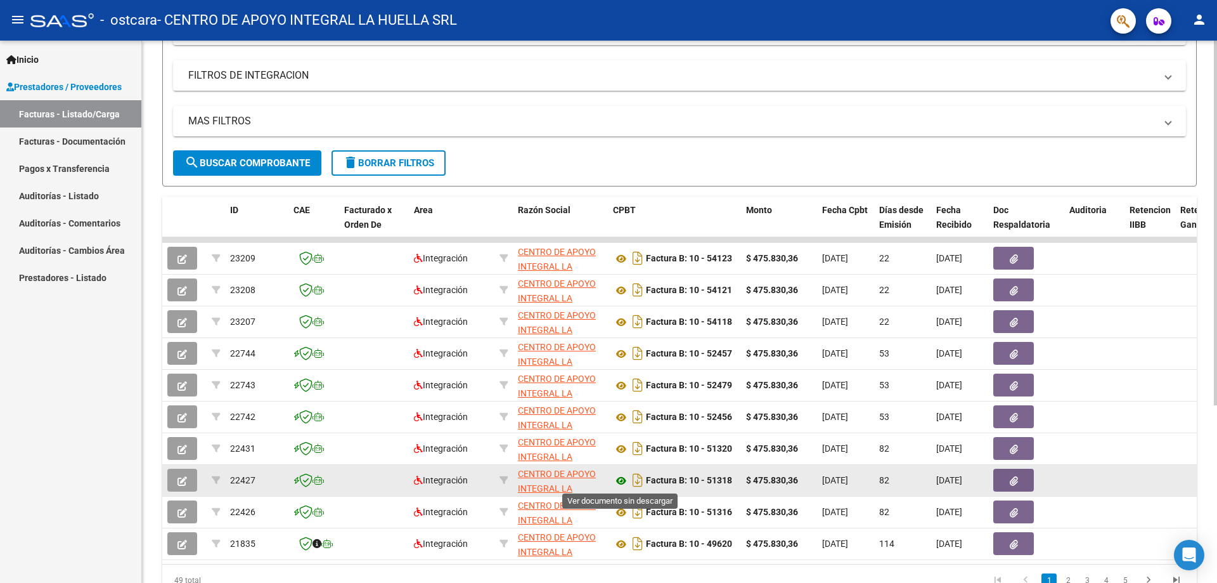
click at [619, 480] on icon at bounding box center [621, 480] width 16 height 15
click at [1024, 484] on button "button" at bounding box center [1013, 479] width 41 height 23
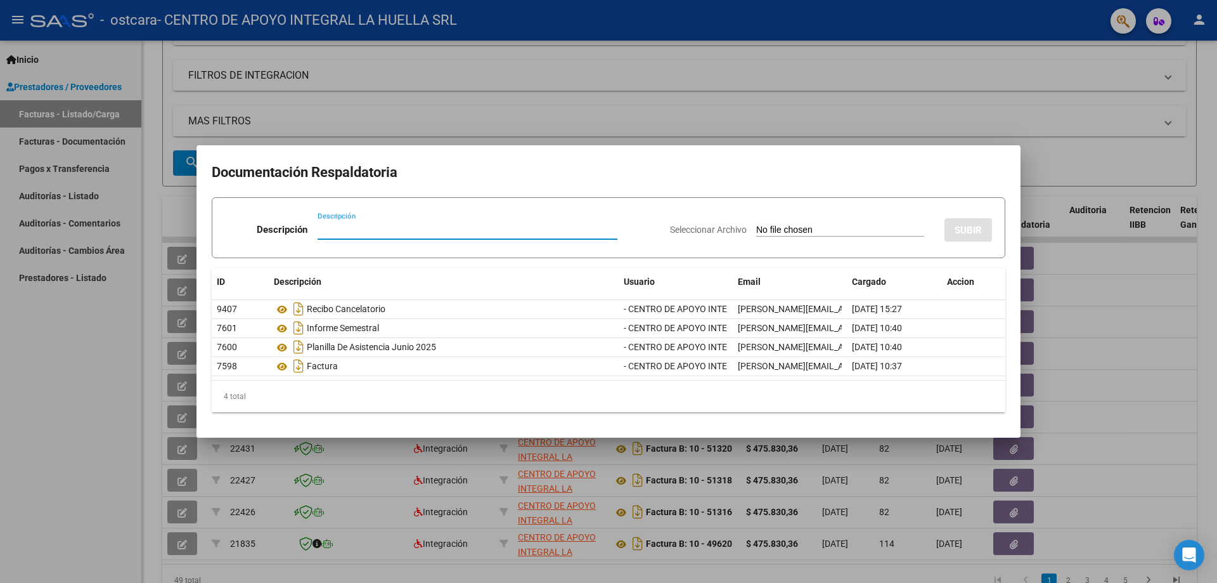
click at [1084, 473] on div at bounding box center [608, 291] width 1217 height 583
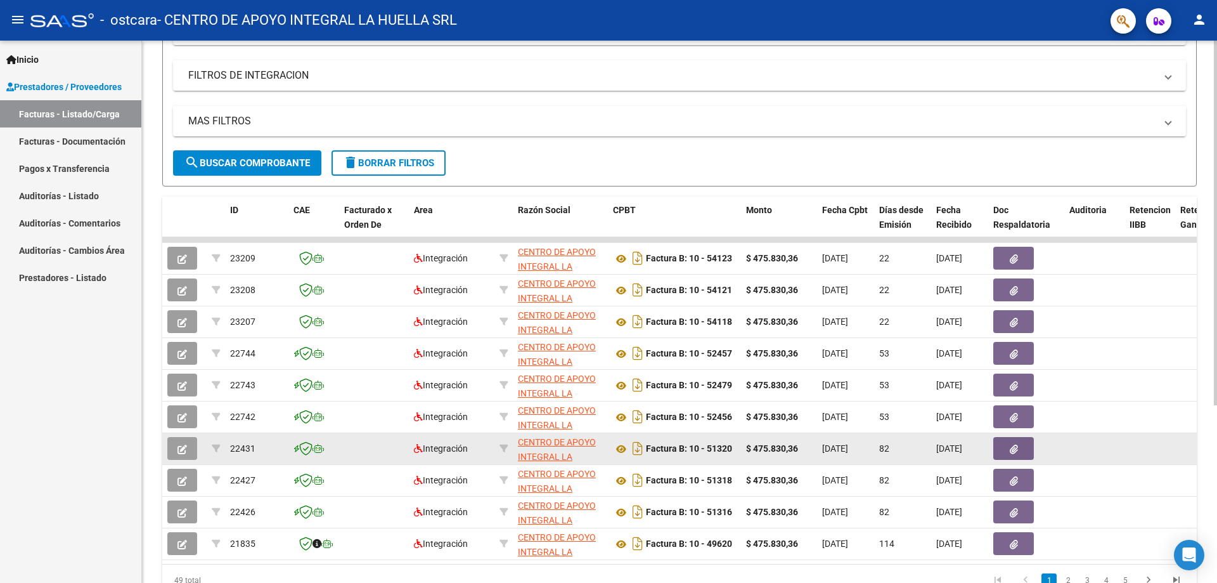
click at [1022, 449] on button "button" at bounding box center [1013, 448] width 41 height 23
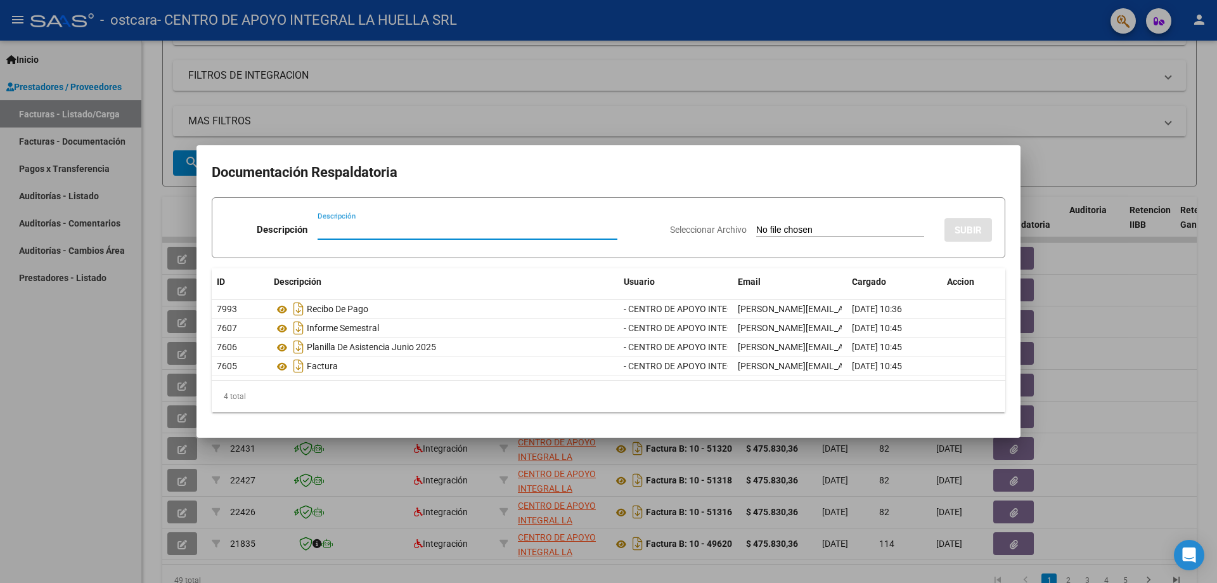
click at [1085, 429] on div at bounding box center [608, 291] width 1217 height 583
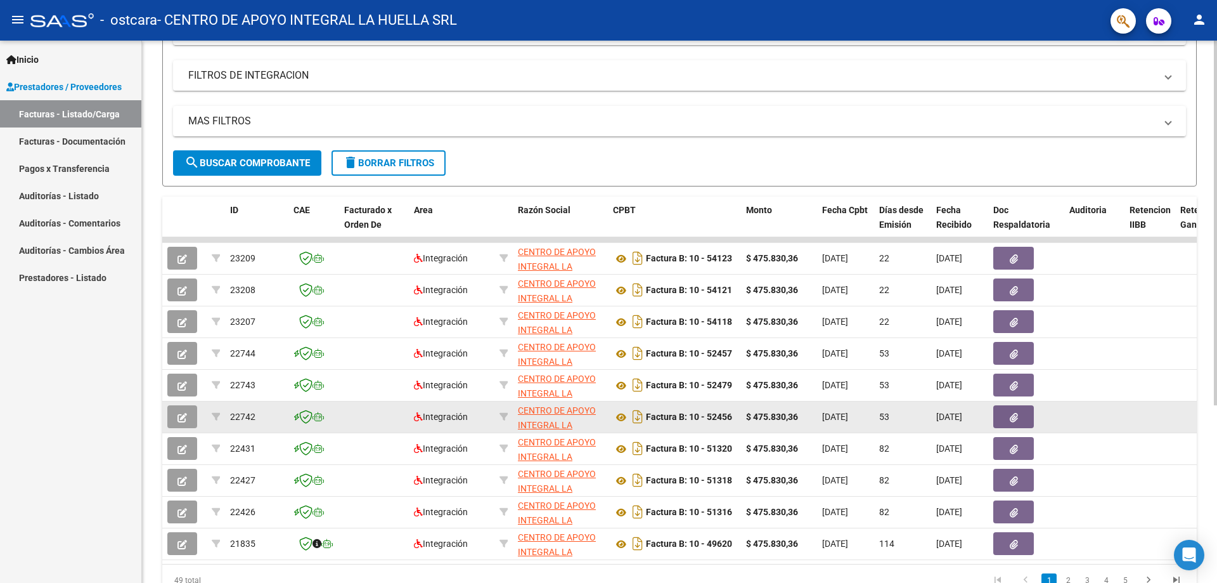
click at [1019, 417] on button "button" at bounding box center [1013, 416] width 41 height 23
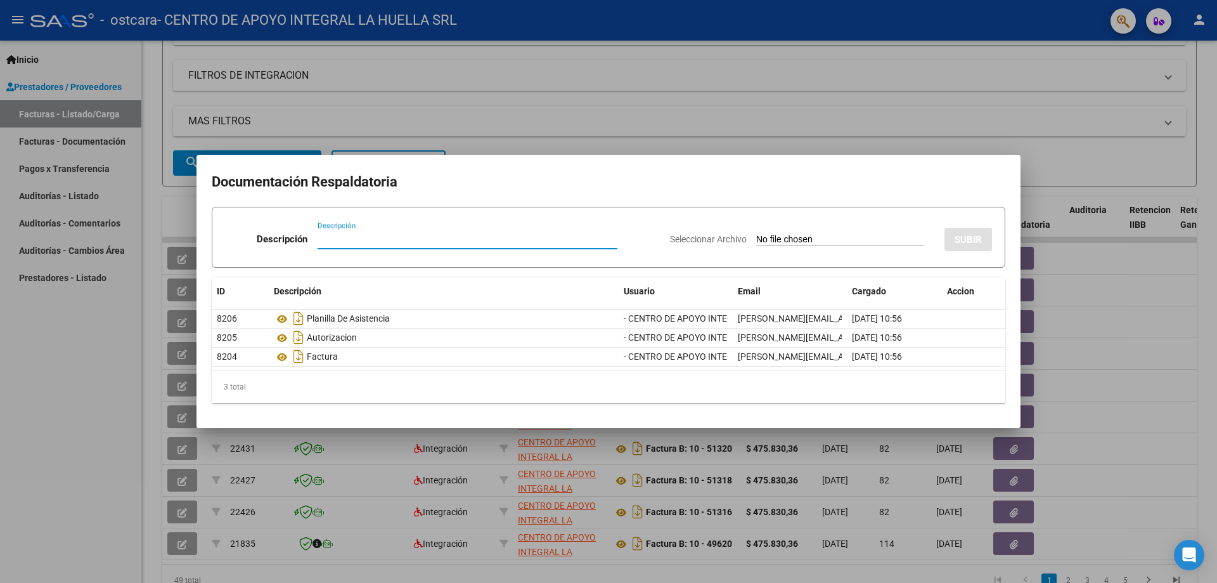
click at [1067, 416] on div at bounding box center [608, 291] width 1217 height 583
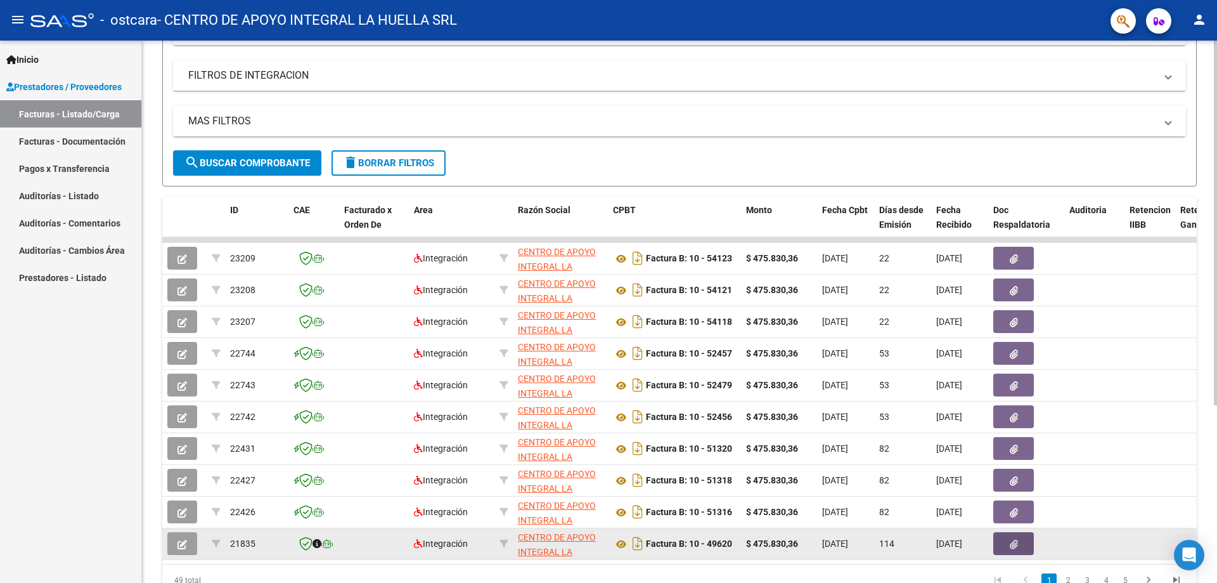
click at [1008, 544] on button "button" at bounding box center [1013, 543] width 41 height 23
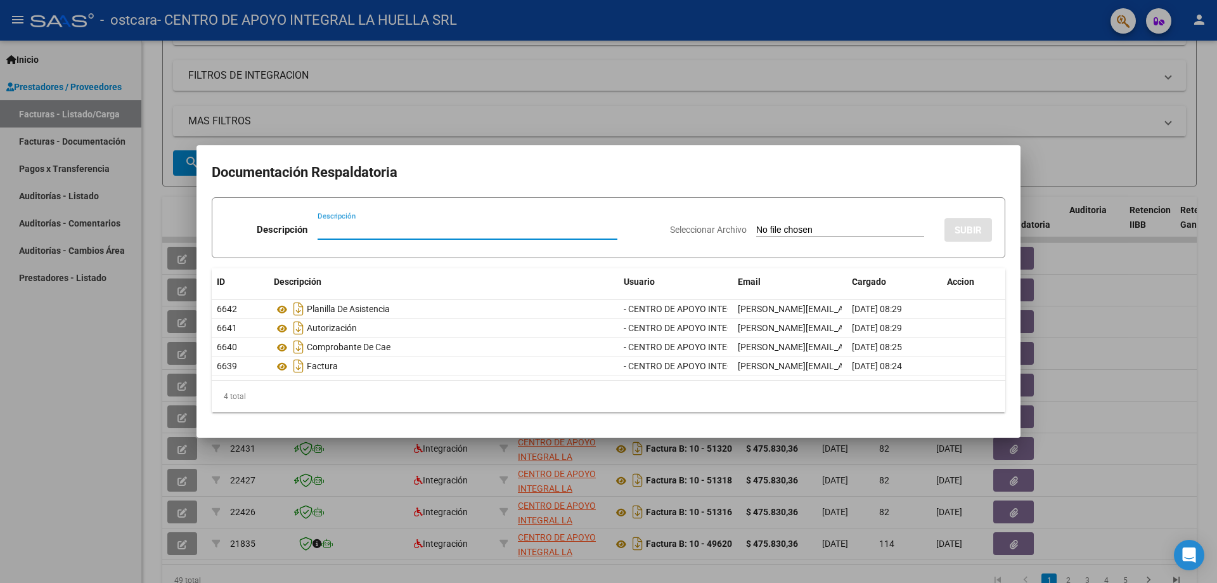
click at [1060, 515] on div at bounding box center [608, 291] width 1217 height 583
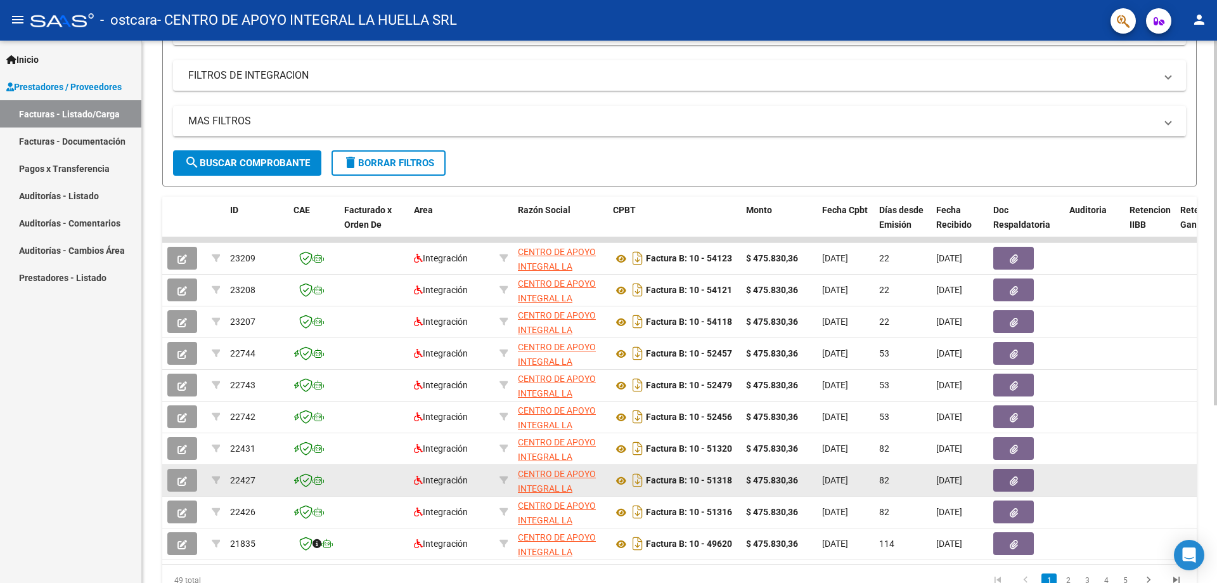
click at [1014, 479] on icon "button" at bounding box center [1014, 481] width 8 height 10
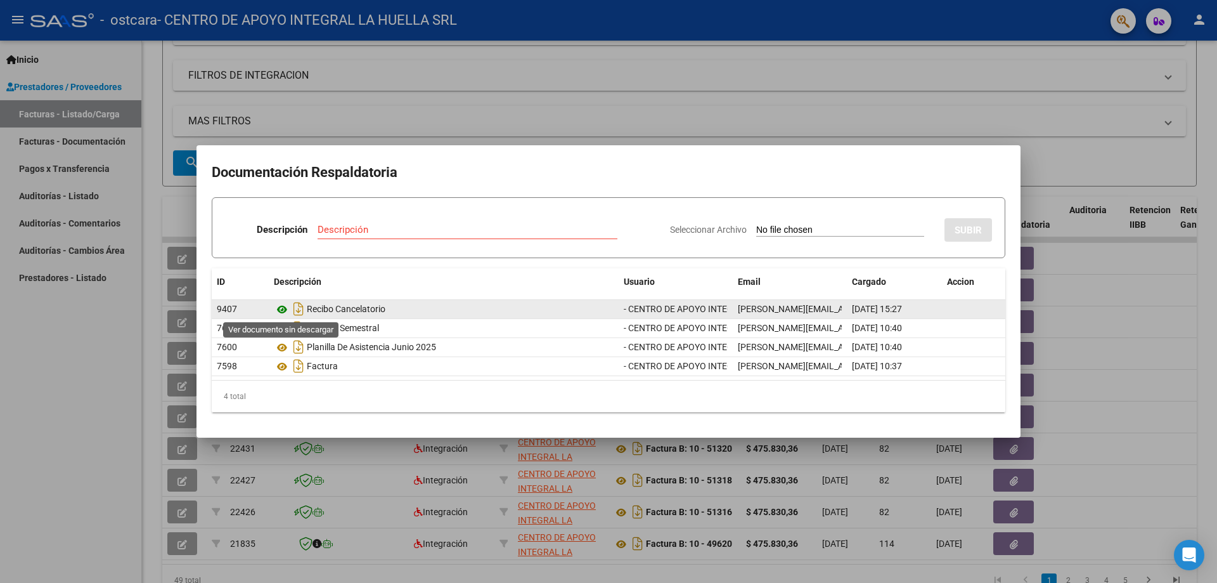
click at [280, 307] on icon at bounding box center [282, 309] width 16 height 15
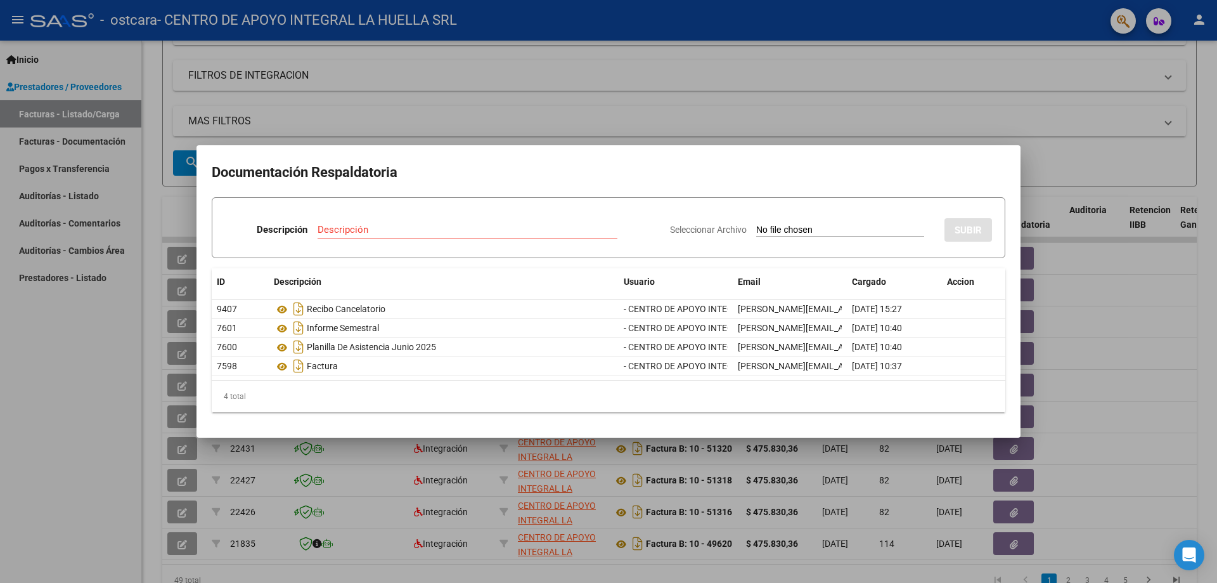
click at [1152, 343] on div at bounding box center [608, 291] width 1217 height 583
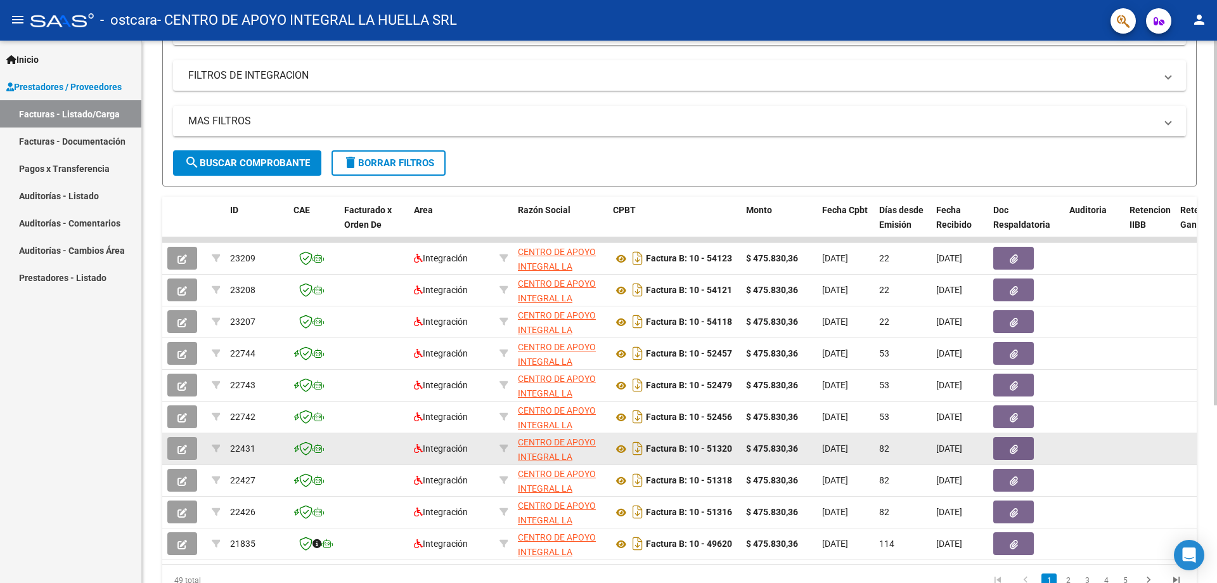
click at [1008, 444] on button "button" at bounding box center [1013, 448] width 41 height 23
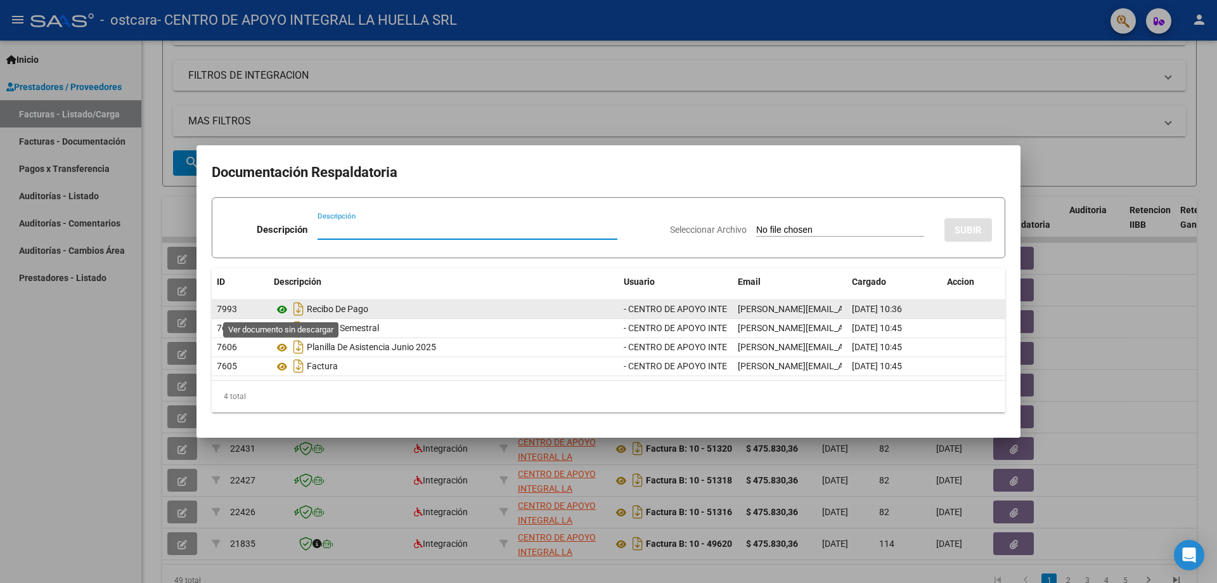
click at [283, 308] on icon at bounding box center [282, 309] width 16 height 15
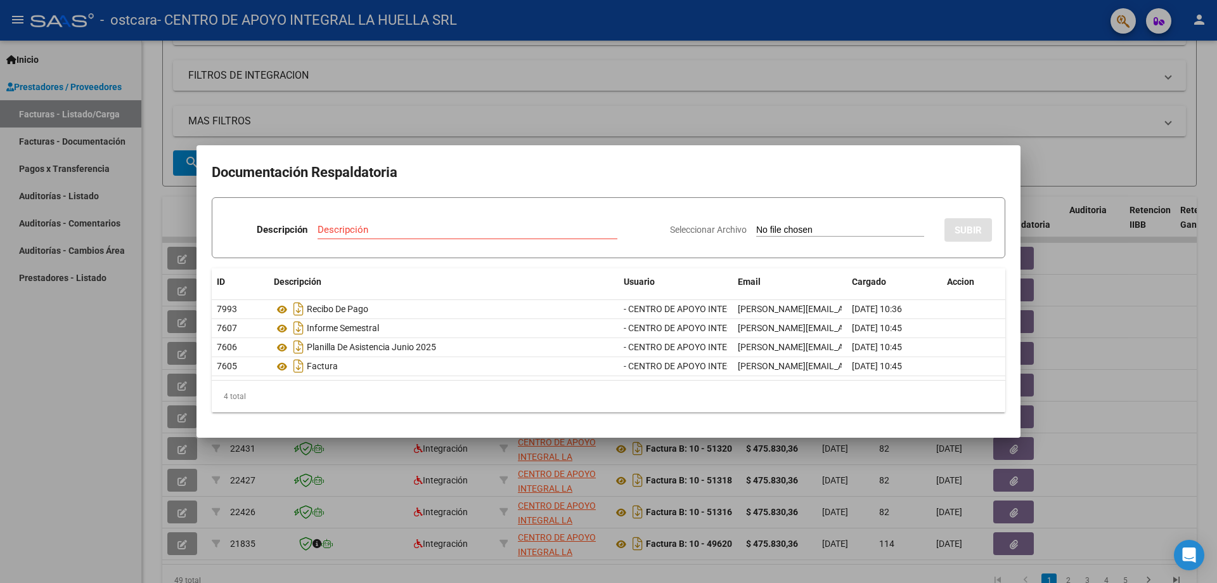
click at [1124, 357] on div at bounding box center [608, 291] width 1217 height 583
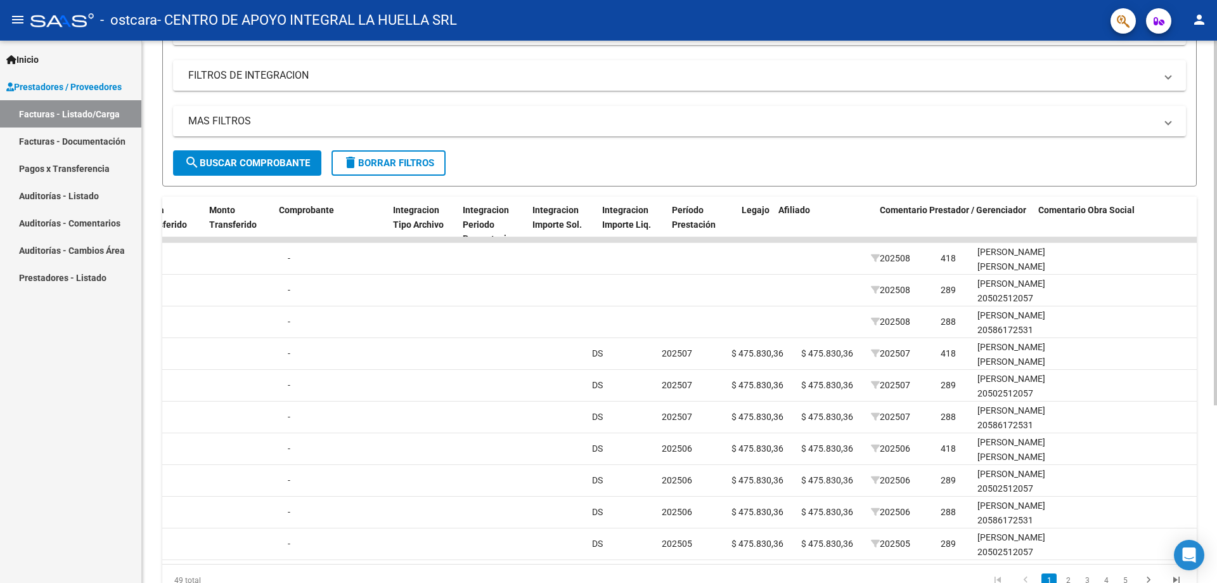
scroll to position [0, 1142]
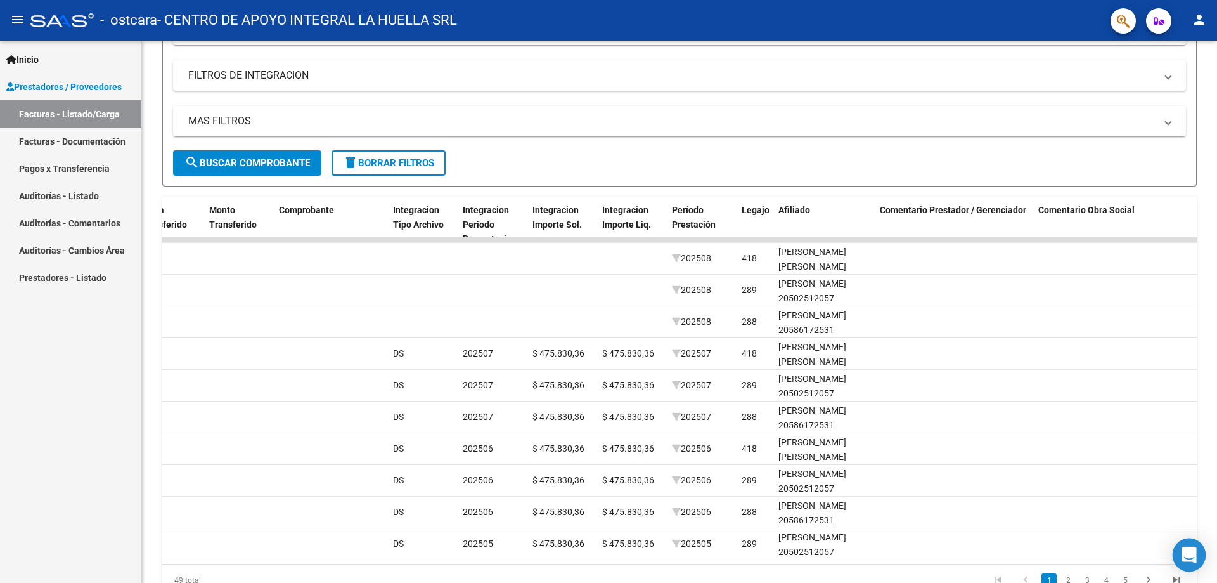
click at [1194, 553] on icon "Open Intercom Messenger" at bounding box center [1189, 554] width 15 height 16
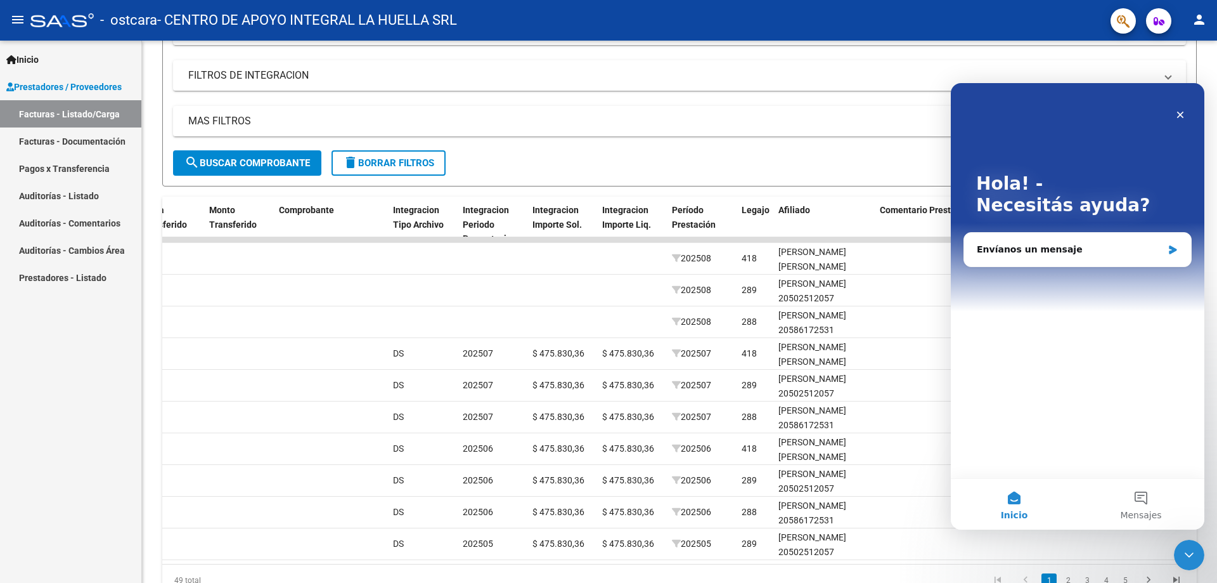
scroll to position [0, 0]
click at [1161, 247] on div "Envíanos un mensaje" at bounding box center [1070, 249] width 186 height 13
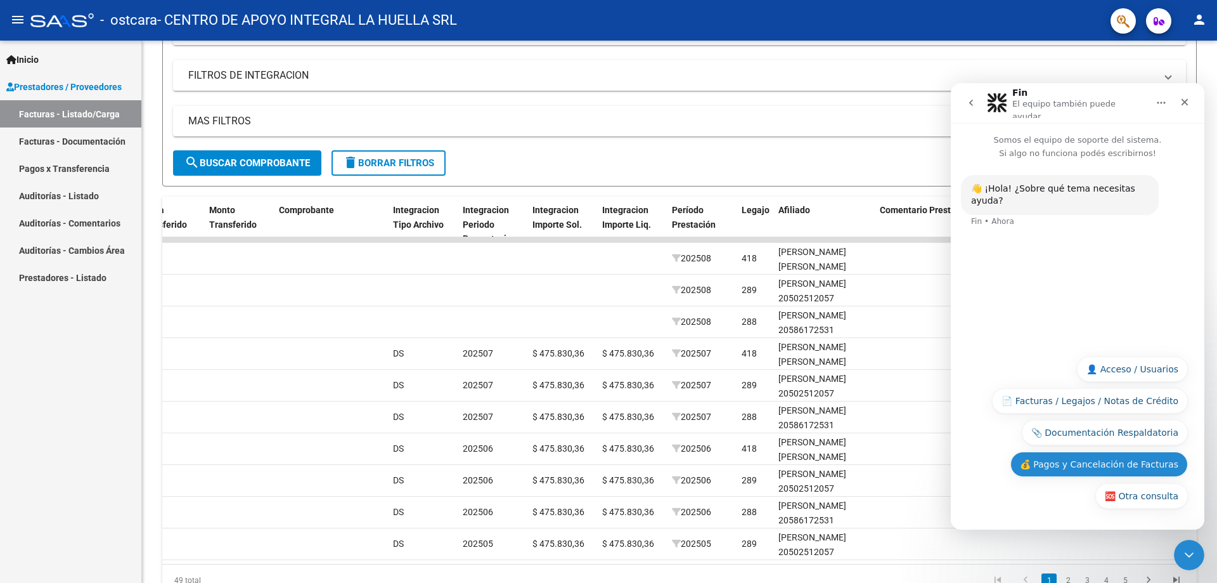
click at [1133, 467] on button "💰 Pagos y Cancelación de Facturas" at bounding box center [1098, 463] width 177 height 25
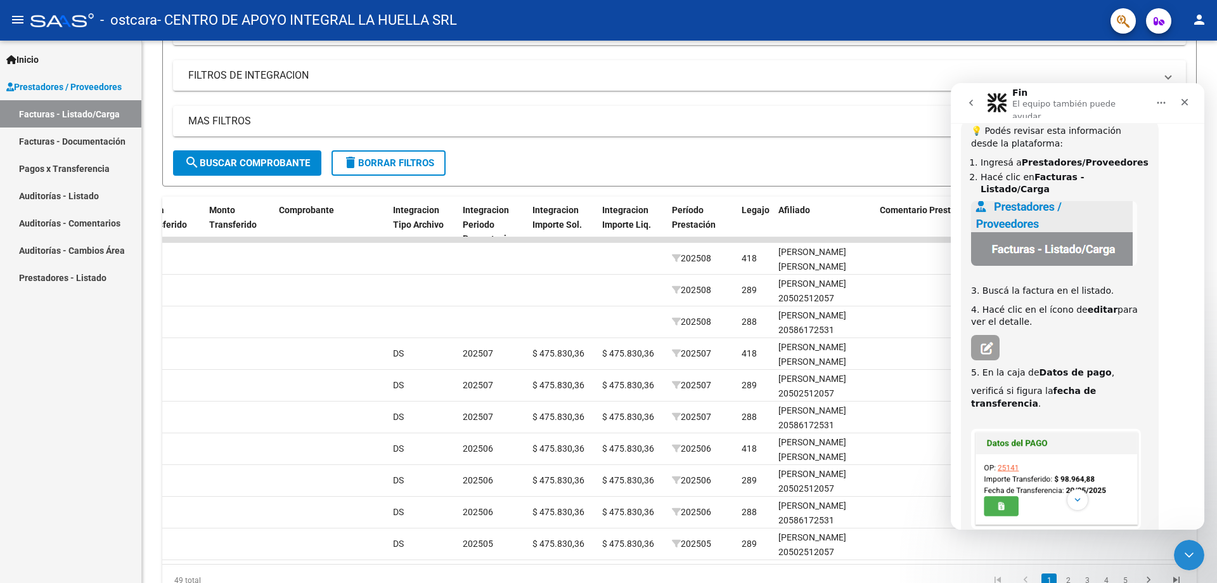
scroll to position [94, 0]
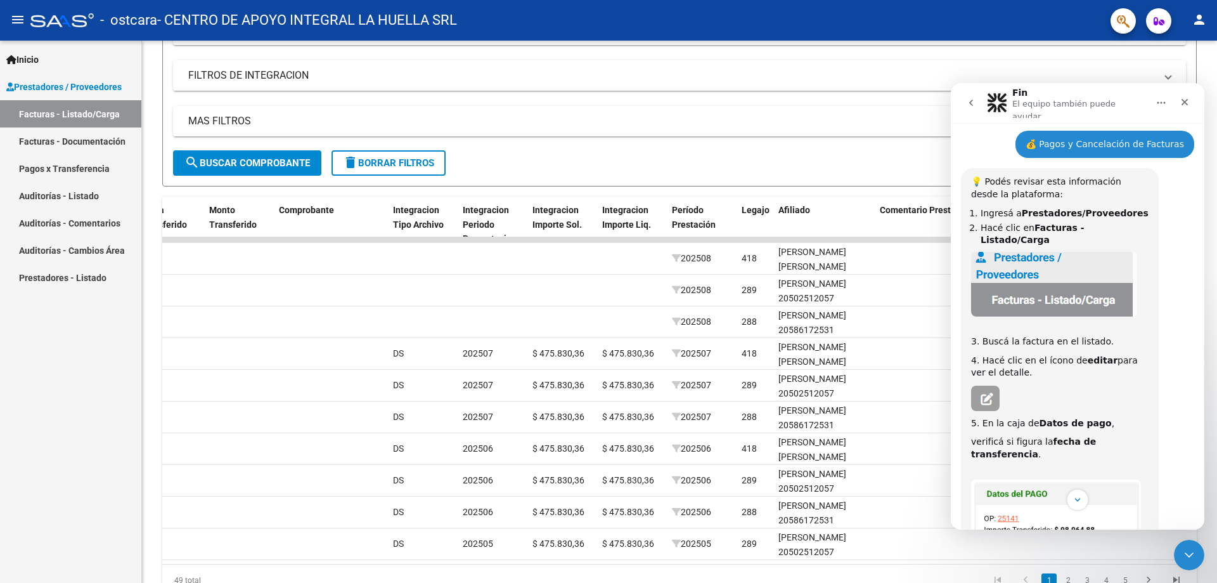
click at [83, 111] on link "Facturas - Listado/Carga" at bounding box center [70, 113] width 141 height 27
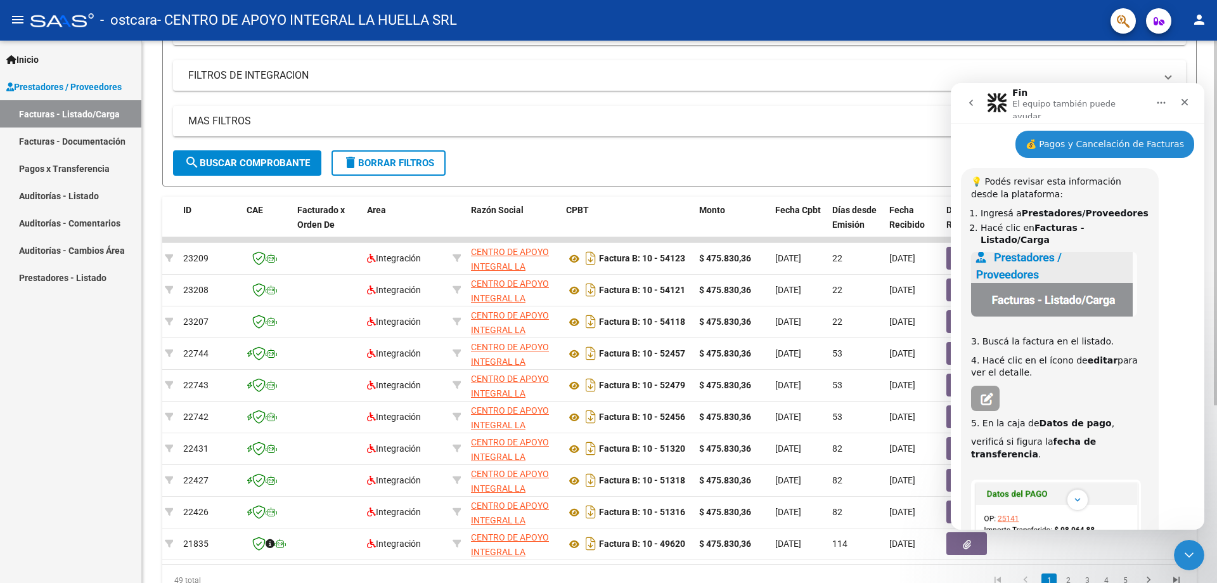
scroll to position [0, 0]
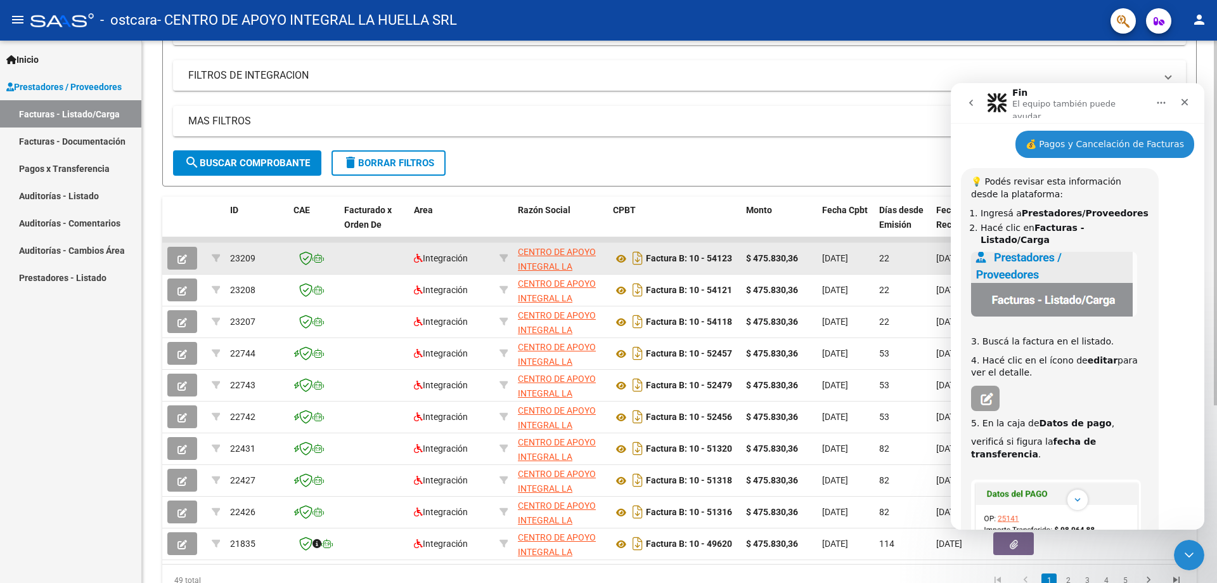
click at [188, 260] on button "button" at bounding box center [182, 258] width 30 height 23
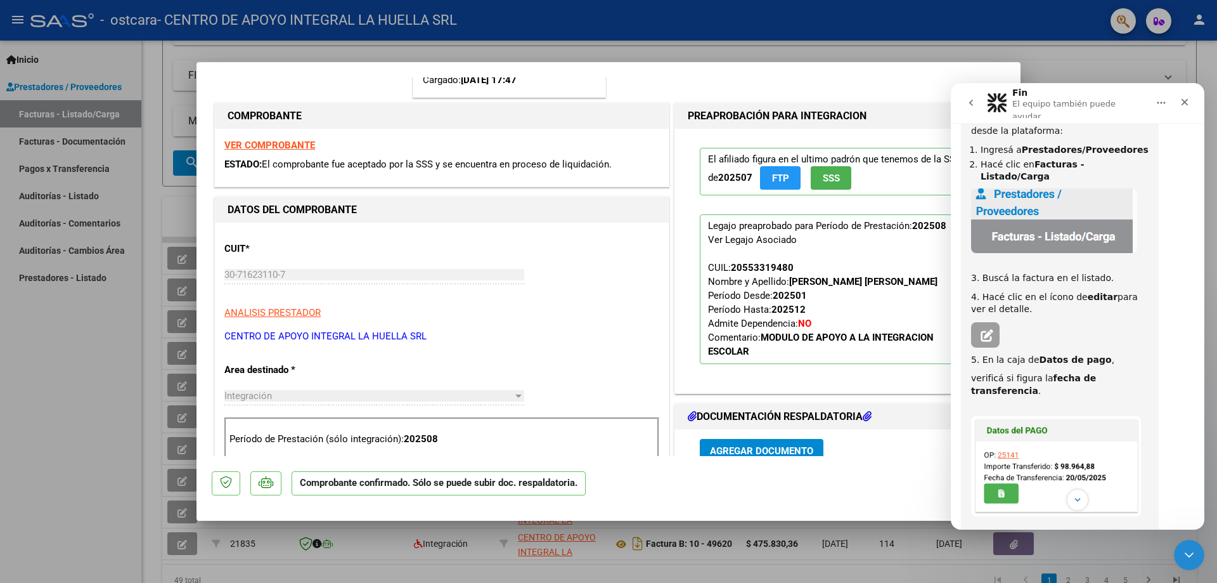
scroll to position [190, 0]
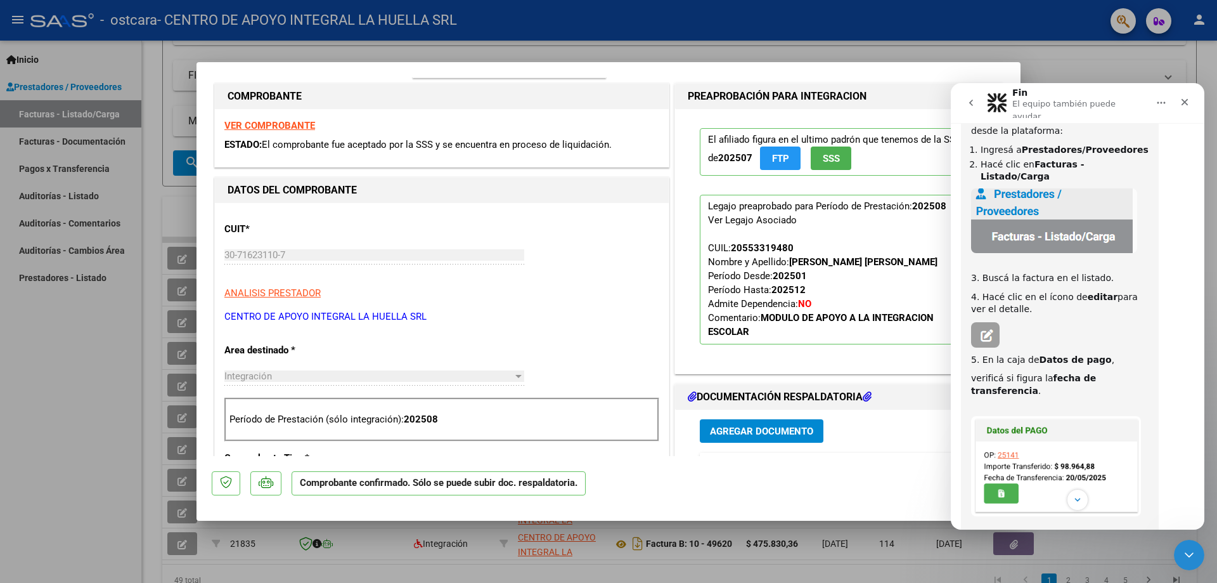
click at [1058, 64] on div at bounding box center [608, 291] width 1217 height 583
type input "$ 0,00"
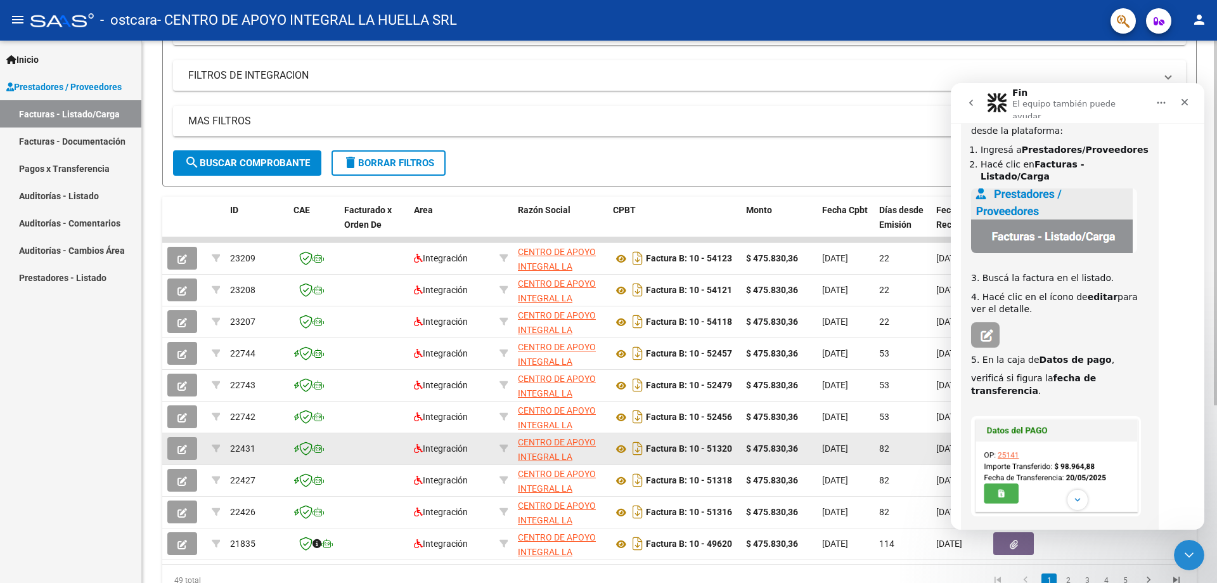
click at [181, 446] on icon "button" at bounding box center [182, 449] width 10 height 10
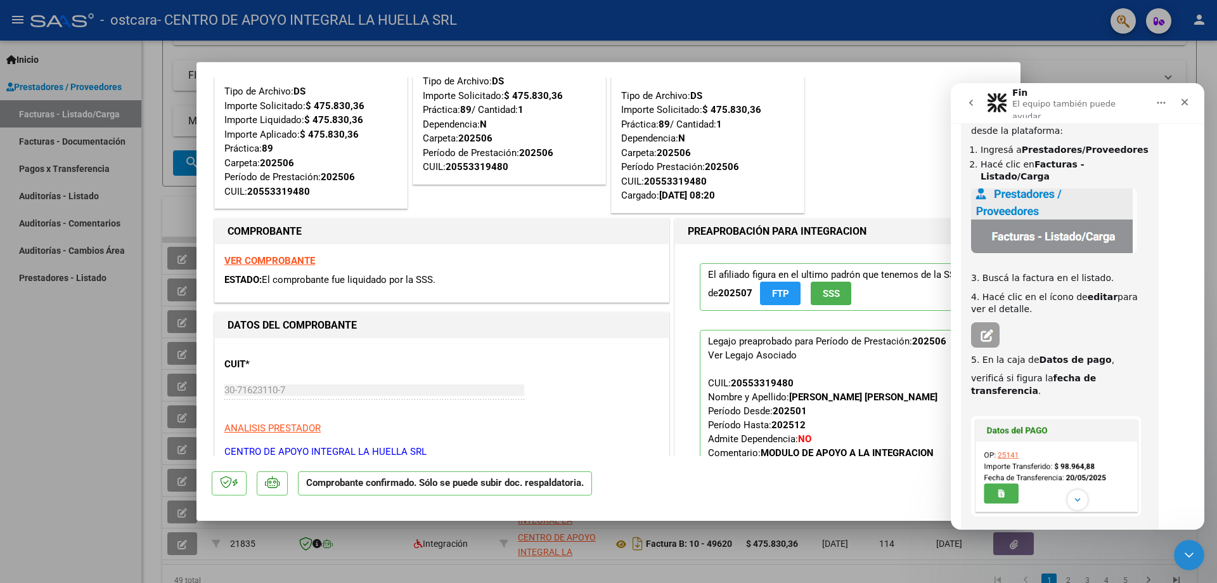
scroll to position [63, 0]
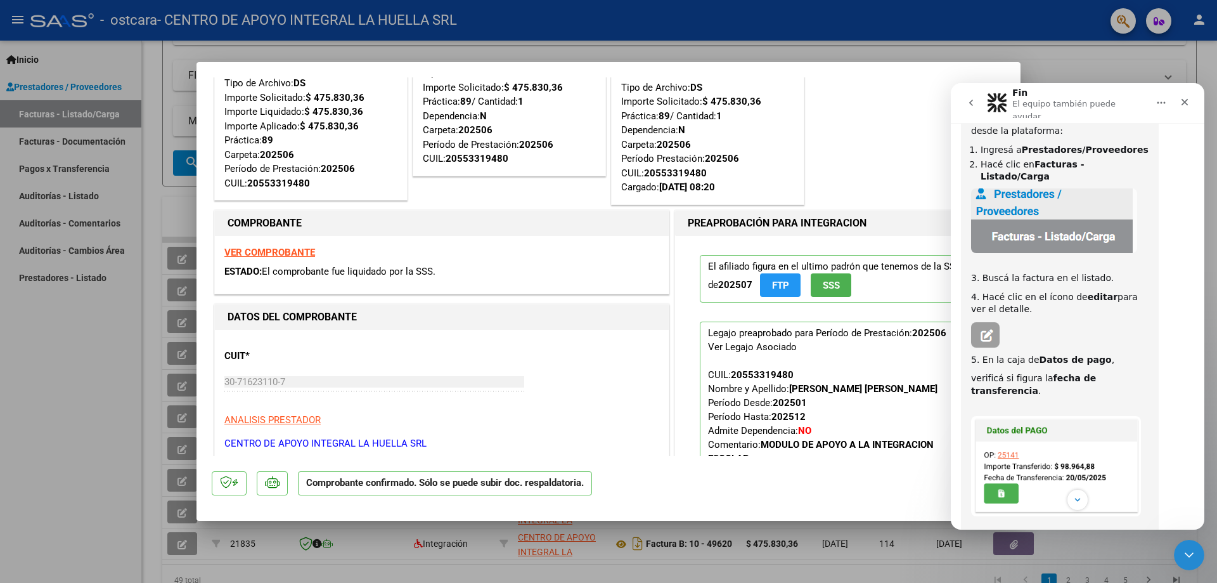
click at [1099, 57] on div at bounding box center [608, 291] width 1217 height 583
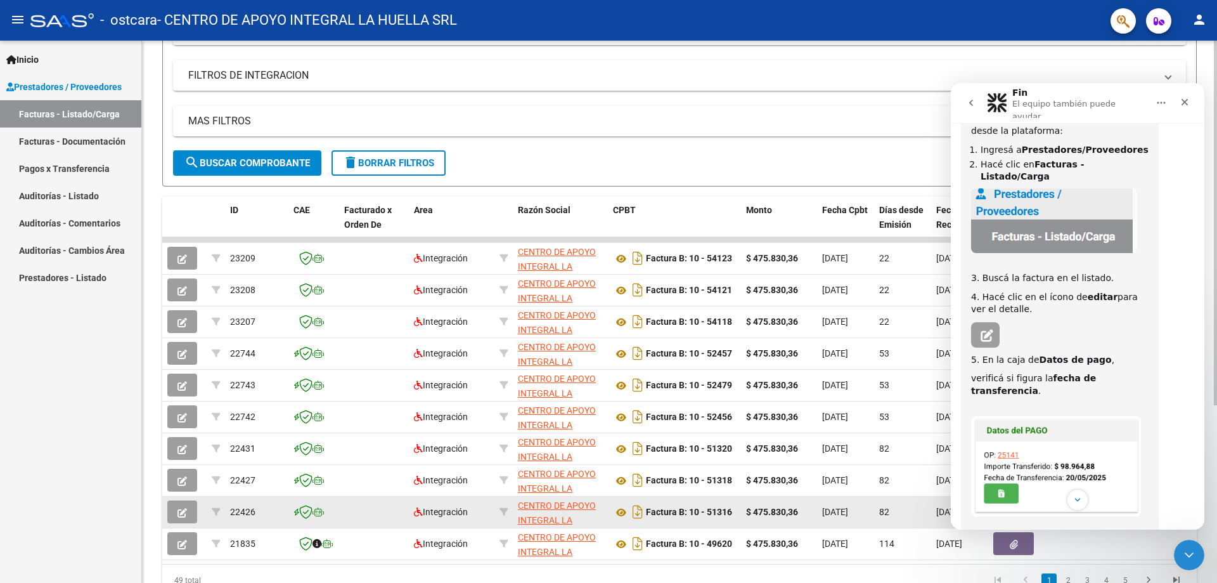
click at [177, 508] on icon "button" at bounding box center [182, 513] width 10 height 10
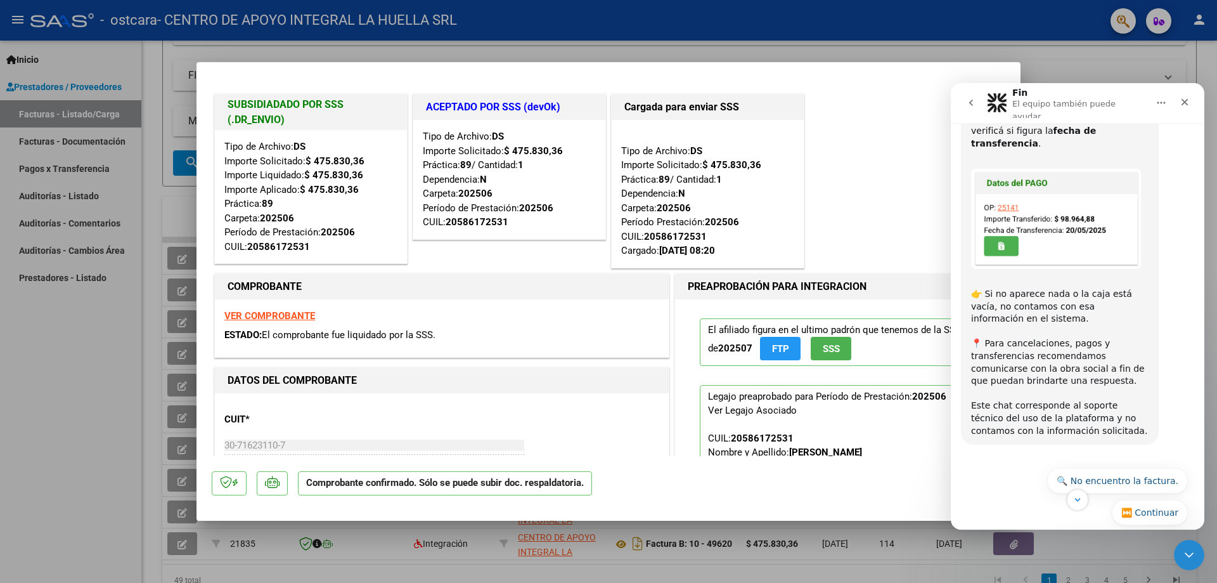
scroll to position [411, 0]
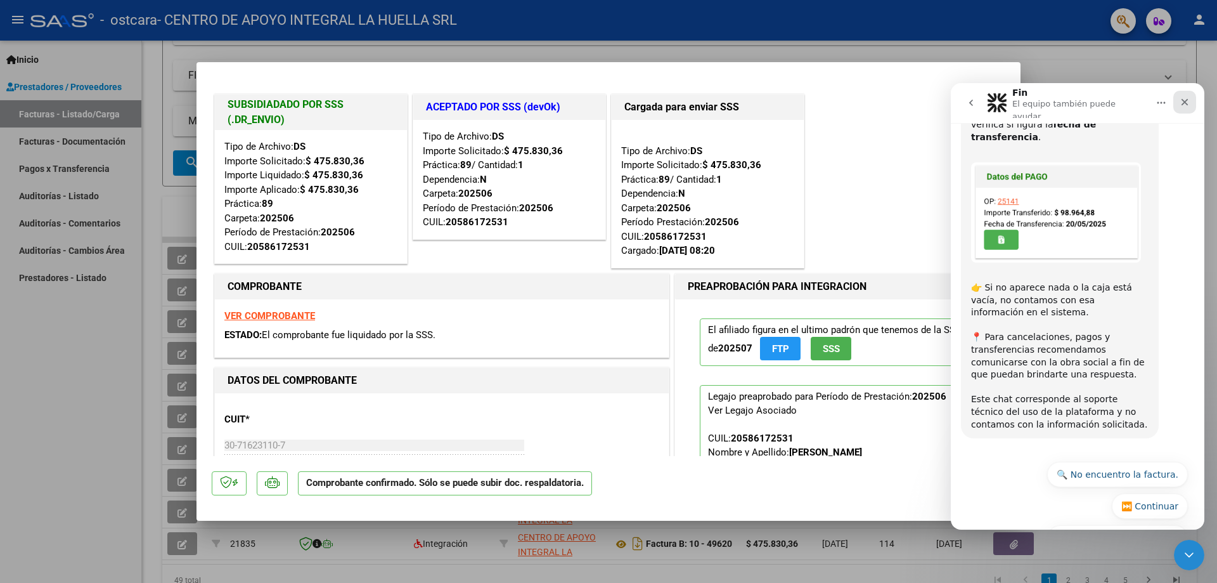
click at [1186, 98] on icon "Cerrar" at bounding box center [1185, 102] width 10 height 10
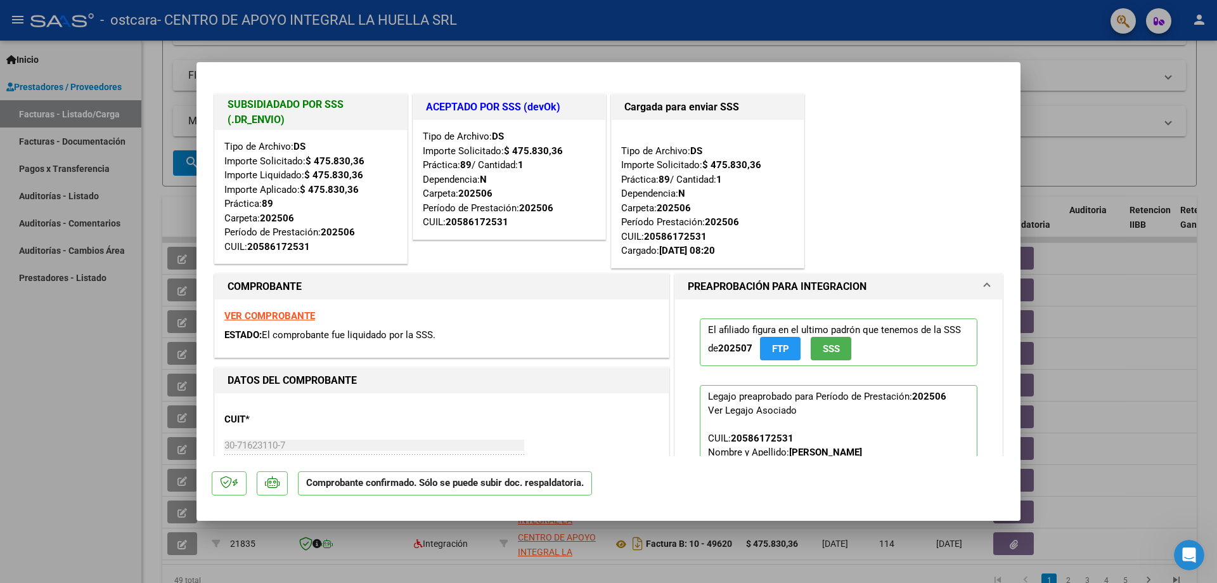
scroll to position [0, 0]
click at [1117, 344] on div at bounding box center [608, 291] width 1217 height 583
type input "$ 0,00"
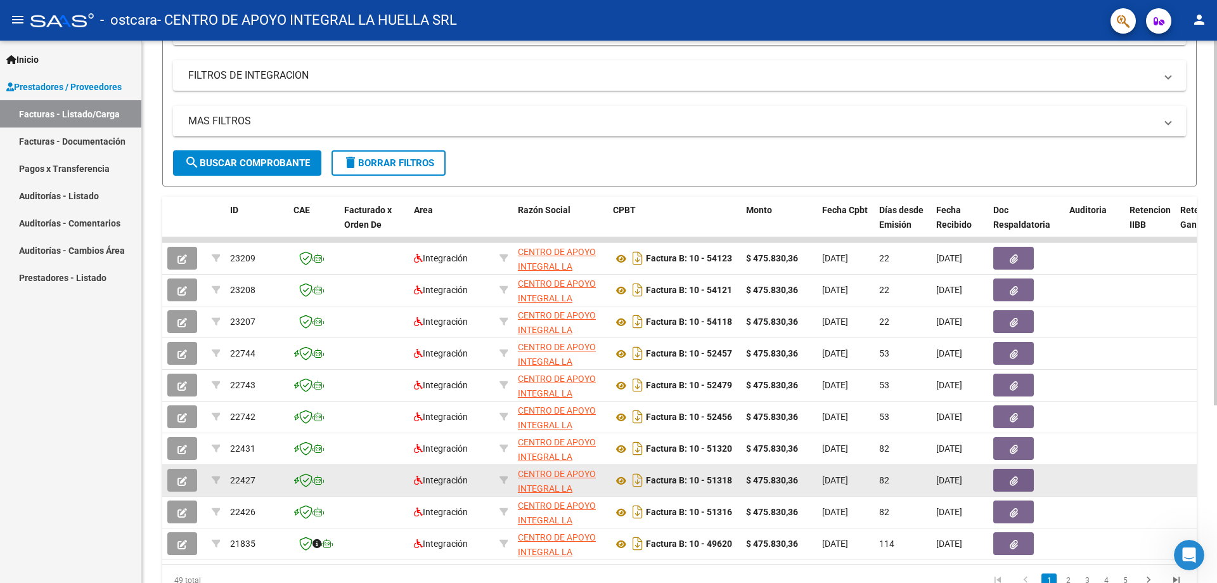
scroll to position [411, 0]
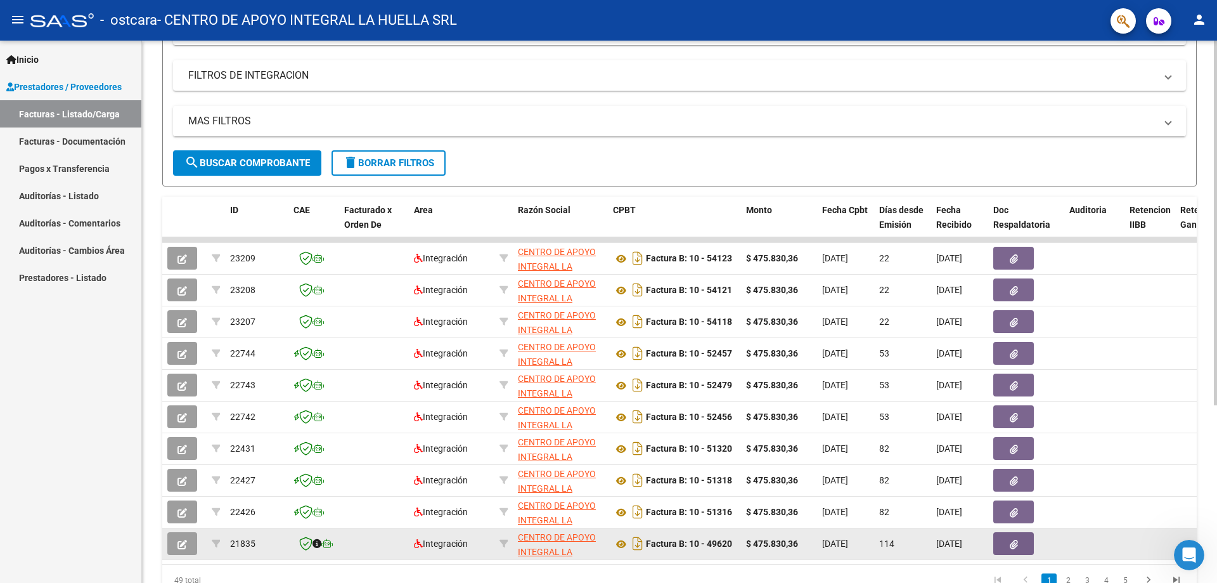
click at [1014, 544] on icon "button" at bounding box center [1014, 544] width 8 height 10
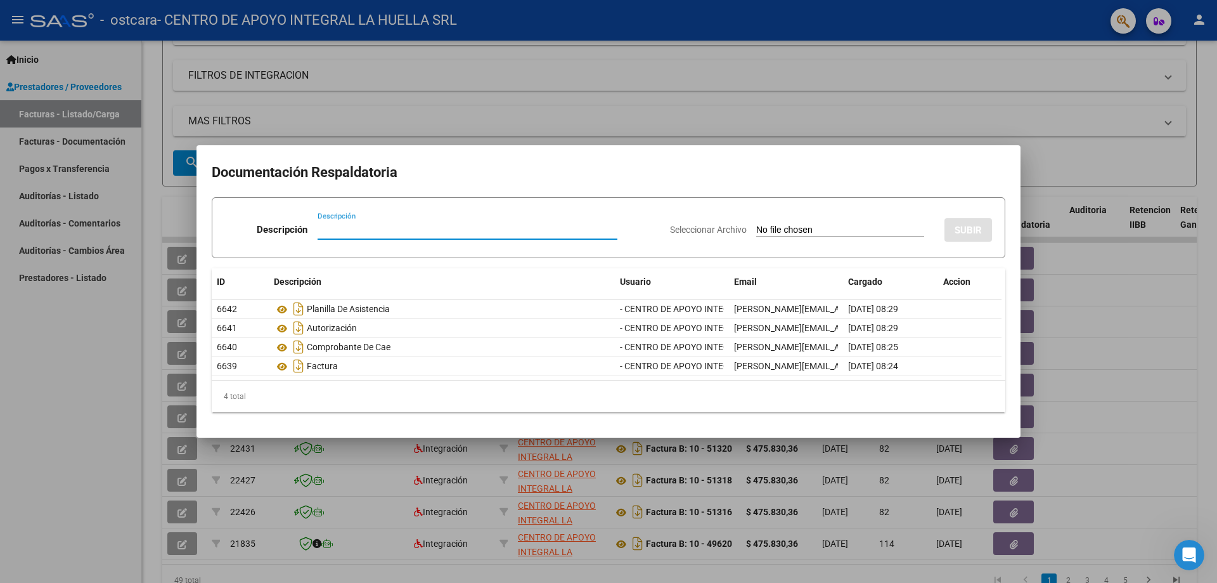
click at [1124, 329] on div at bounding box center [608, 291] width 1217 height 583
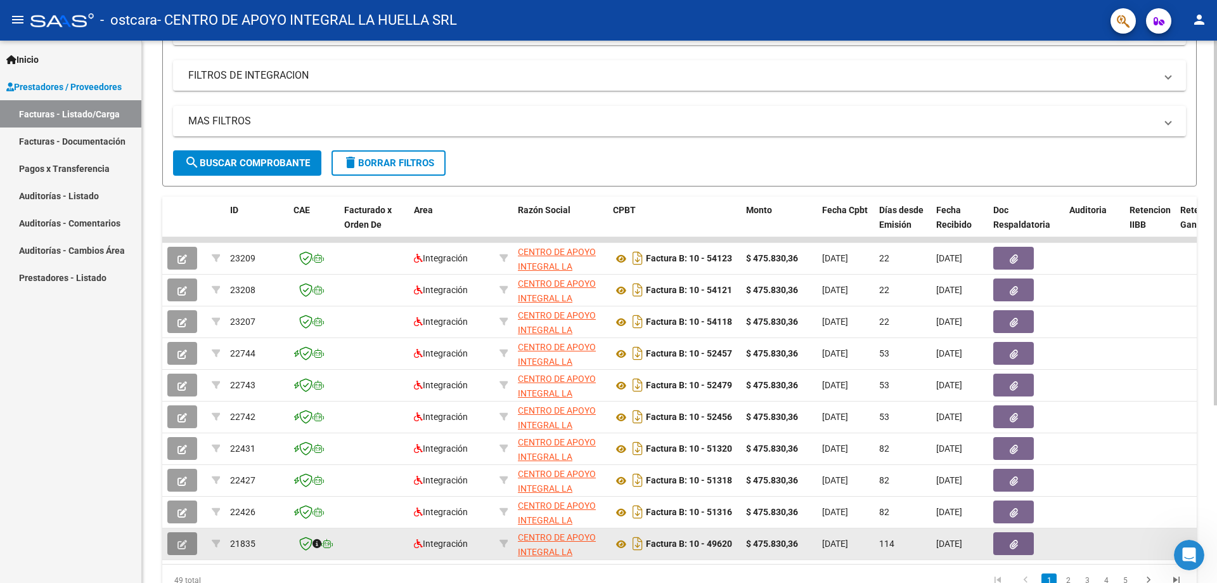
click at [179, 541] on icon "button" at bounding box center [182, 544] width 10 height 10
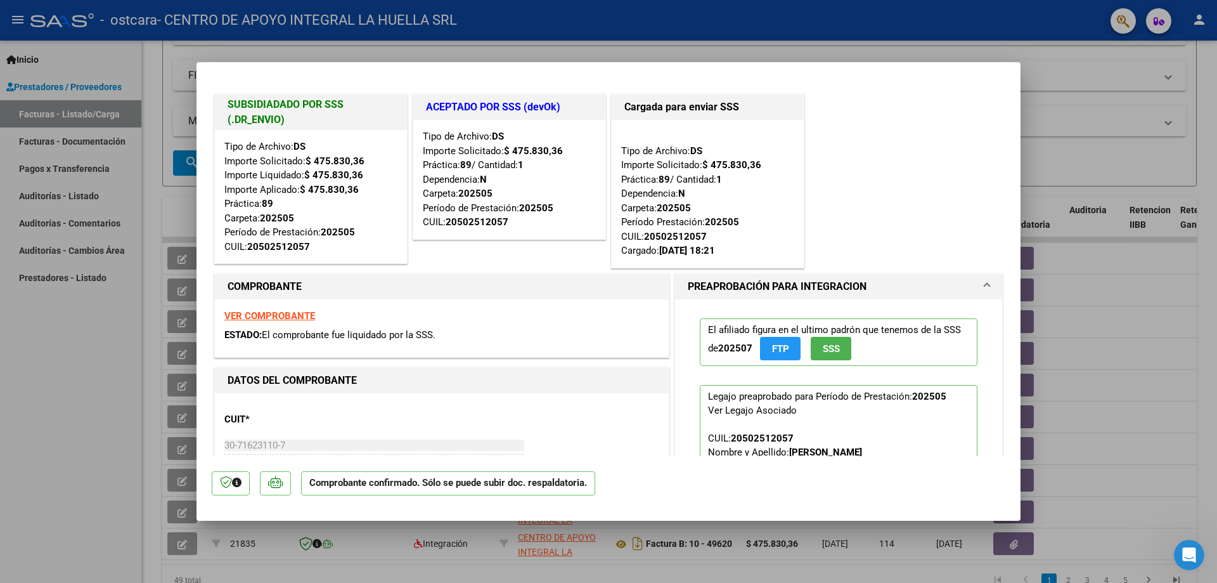
click at [258, 315] on strong "VER COMPROBANTE" at bounding box center [269, 315] width 91 height 11
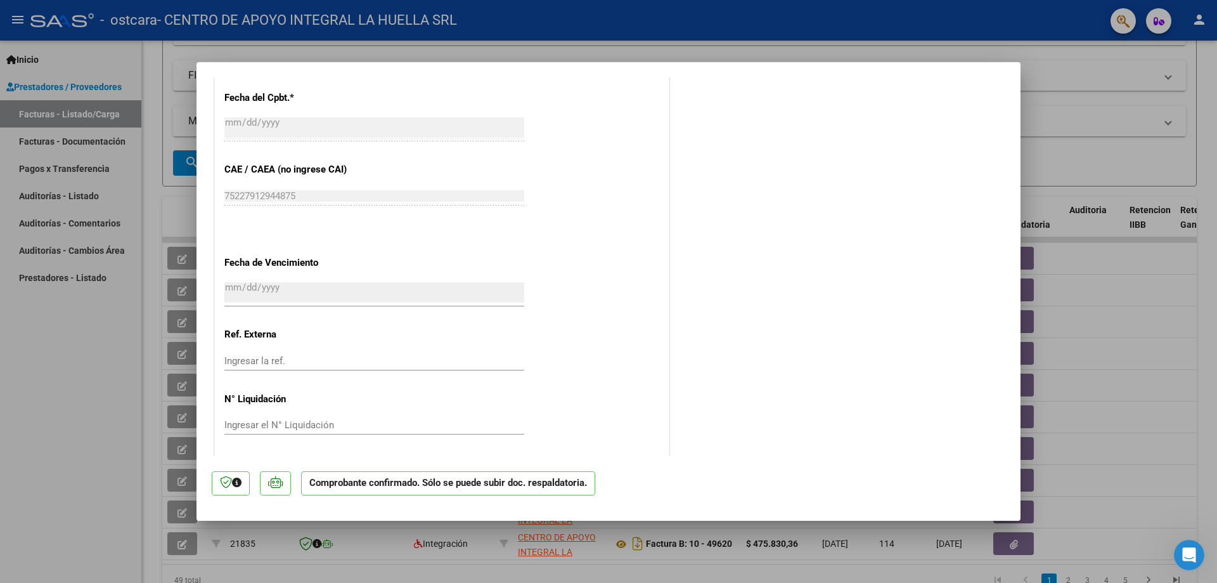
scroll to position [810, 0]
click at [1202, 182] on div at bounding box center [608, 291] width 1217 height 583
type input "$ 0,00"
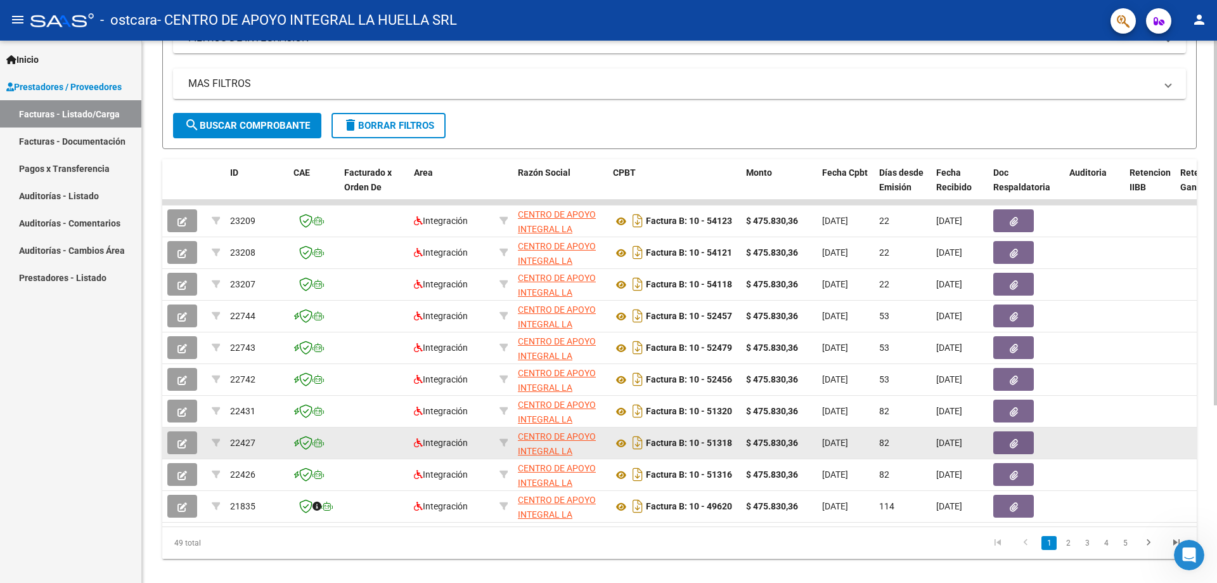
scroll to position [264, 0]
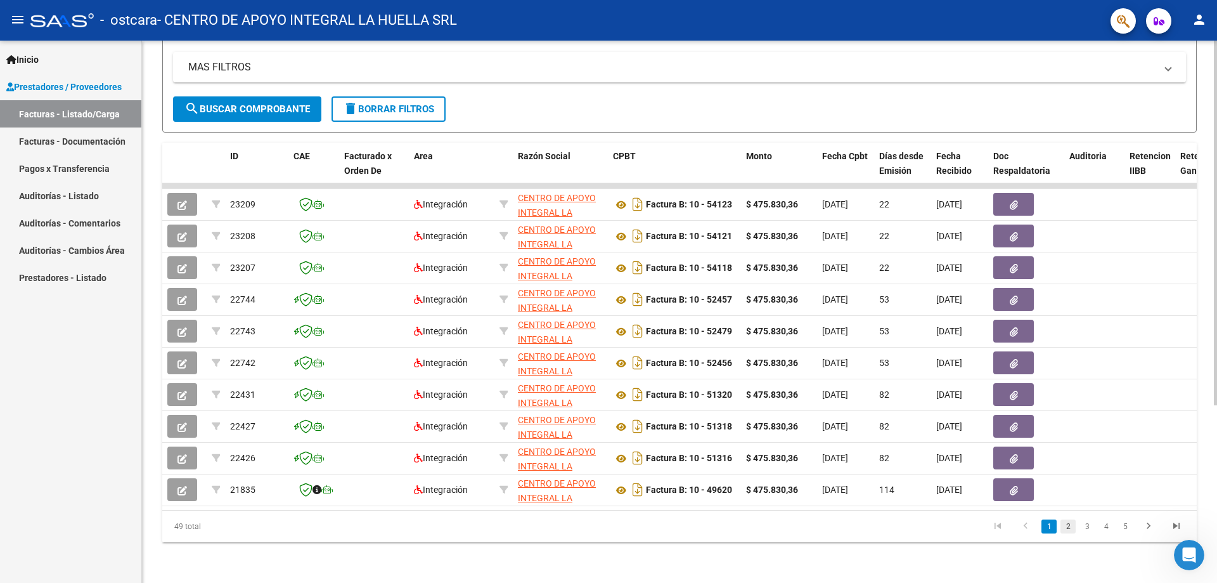
click at [1069, 524] on link "2" at bounding box center [1067, 526] width 15 height 14
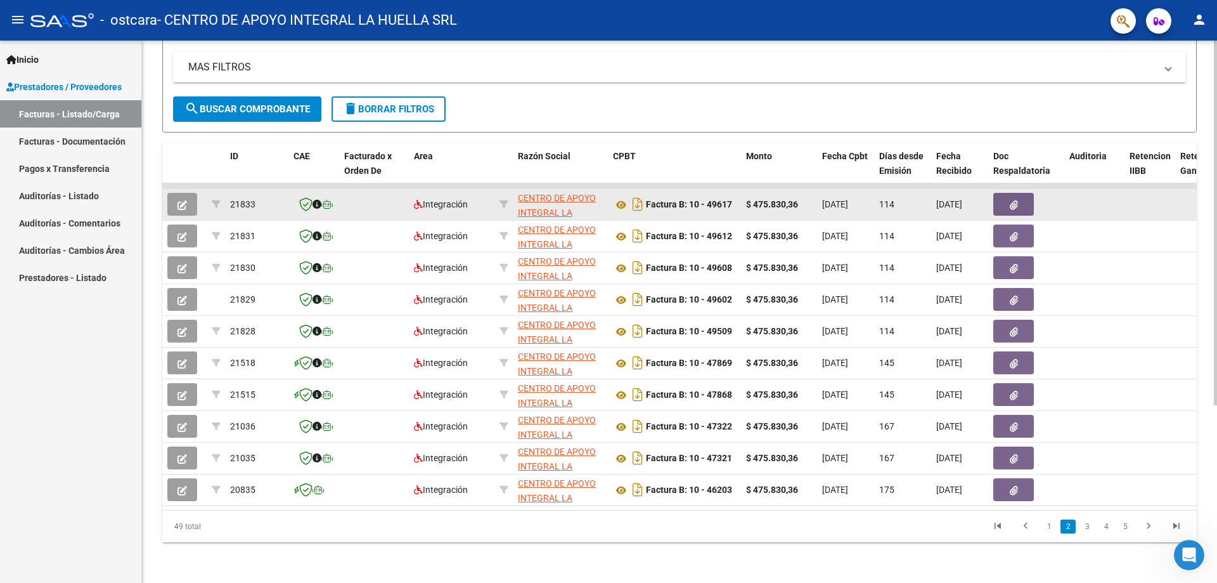
click at [192, 195] on button "button" at bounding box center [182, 204] width 30 height 23
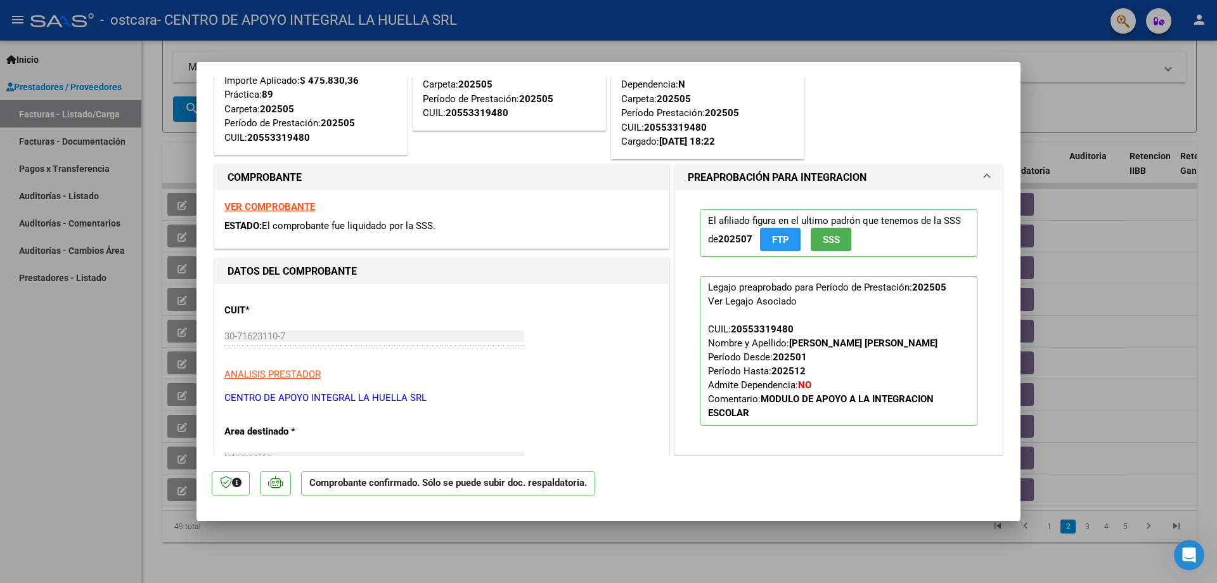
scroll to position [0, 0]
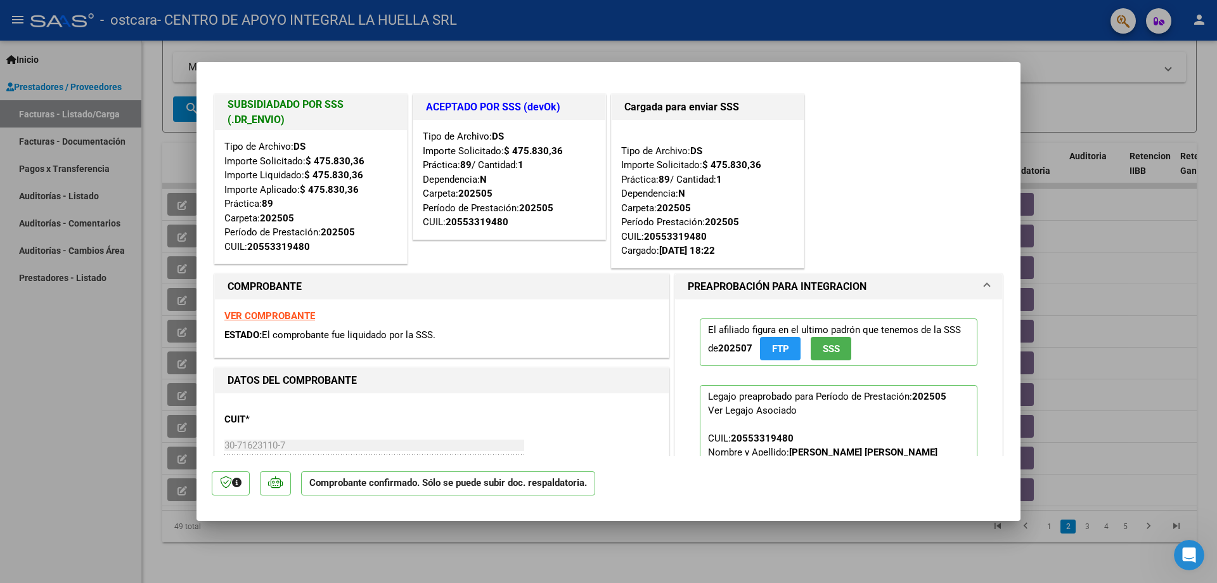
click at [981, 283] on mat-expansion-panel-header "PREAPROBACIÓN PARA INTEGRACION" at bounding box center [838, 286] width 327 height 25
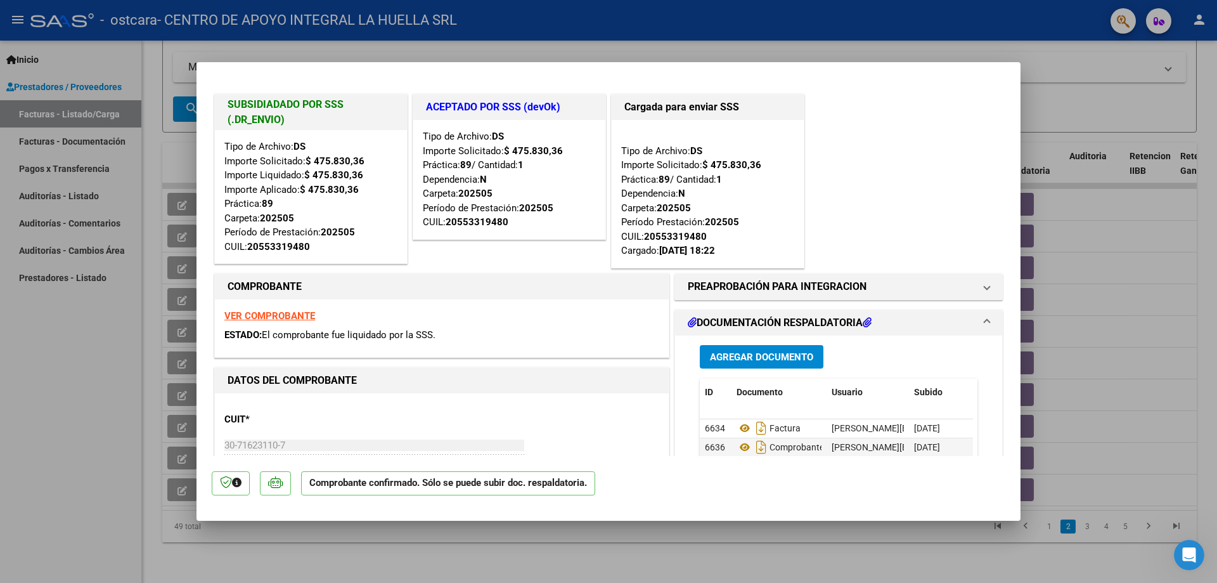
click at [980, 318] on mat-expansion-panel-header "DOCUMENTACIÓN RESPALDATORIA" at bounding box center [838, 322] width 327 height 25
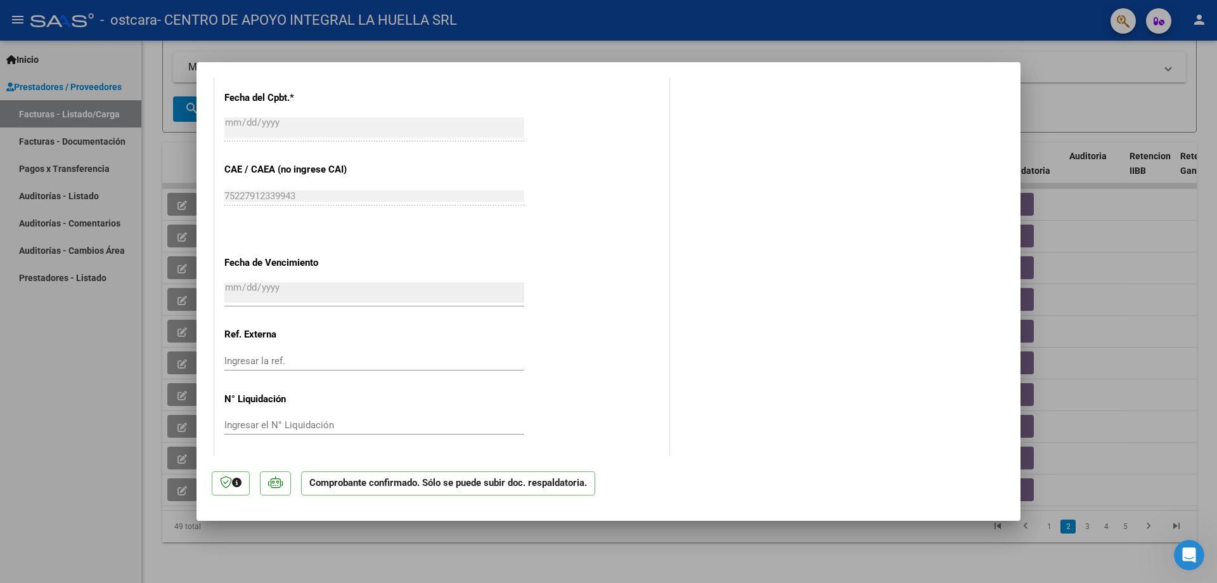
scroll to position [810, 0]
